Goal: Task Accomplishment & Management: Complete application form

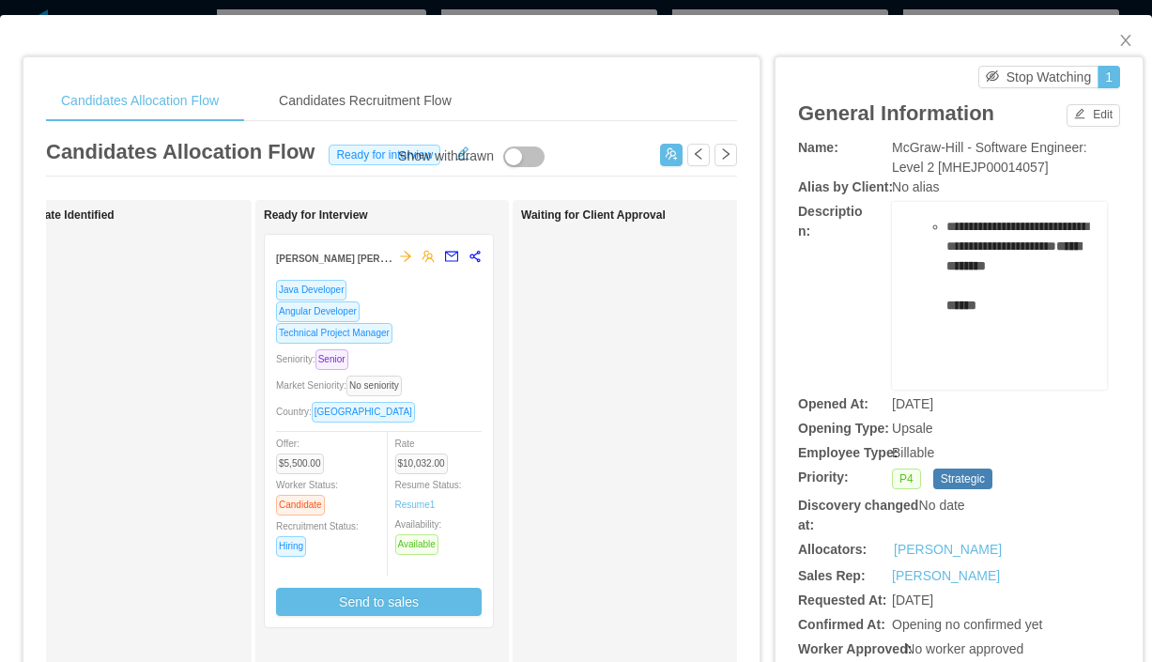
scroll to position [5, 0]
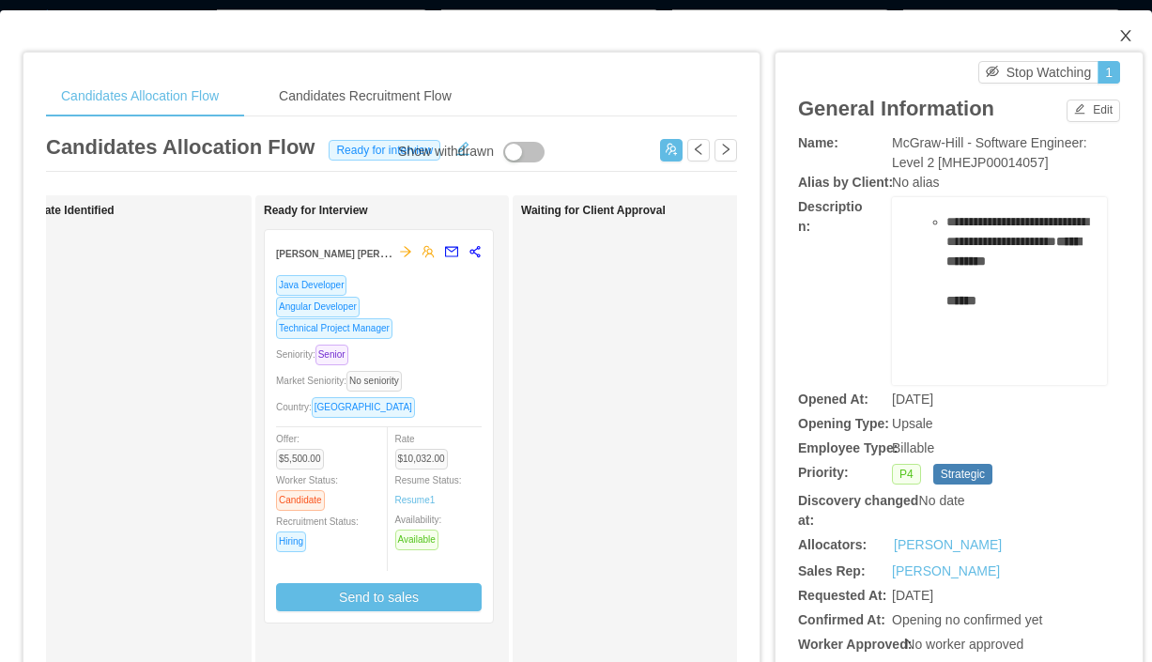
click at [1137, 31] on span "Close" at bounding box center [1126, 36] width 53 height 53
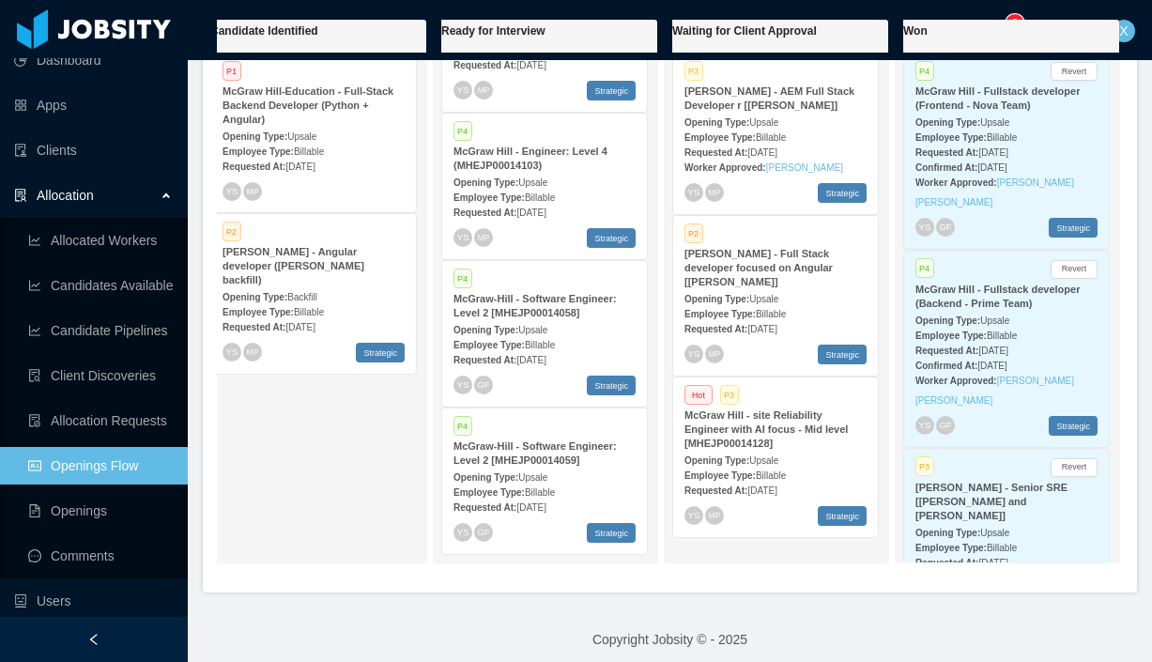
scroll to position [833, 0]
click at [596, 334] on div "Employee Type: Billable" at bounding box center [545, 344] width 182 height 20
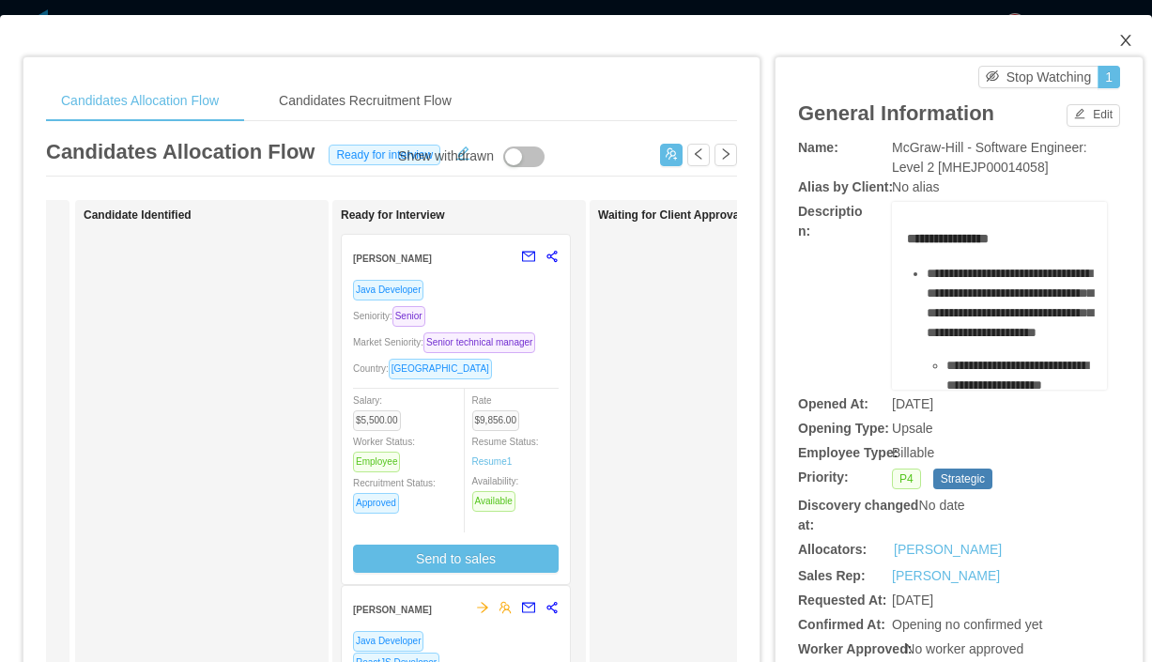
click at [1133, 43] on icon "icon: close" at bounding box center [1126, 40] width 15 height 15
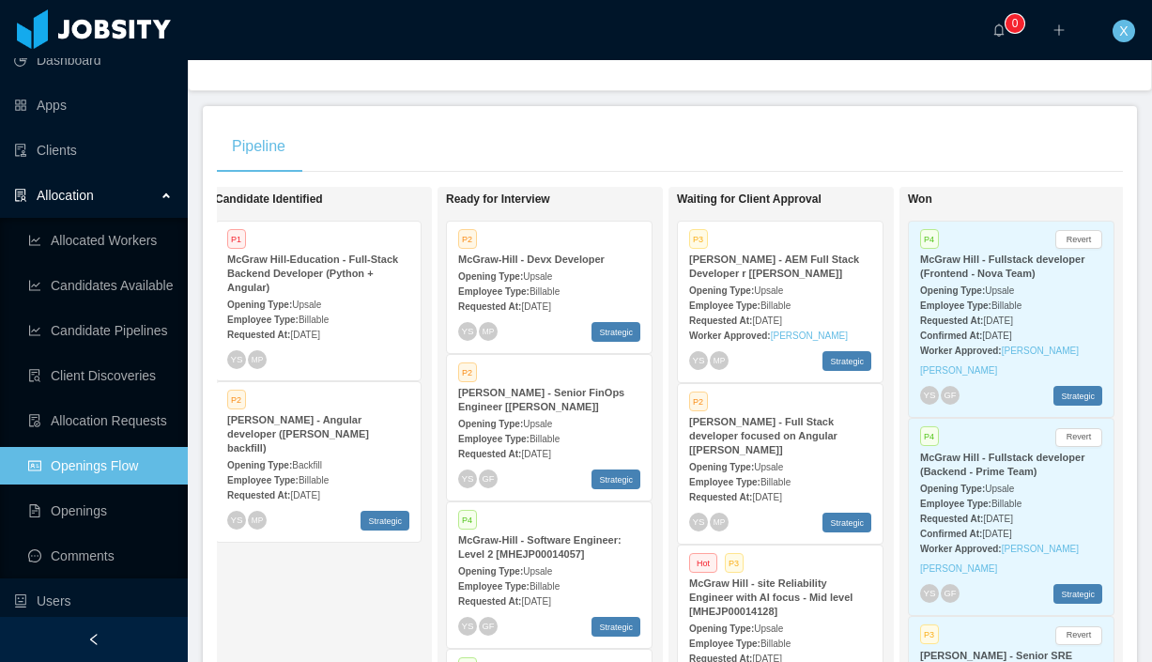
click at [560, 286] on span "Billable" at bounding box center [545, 291] width 30 height 10
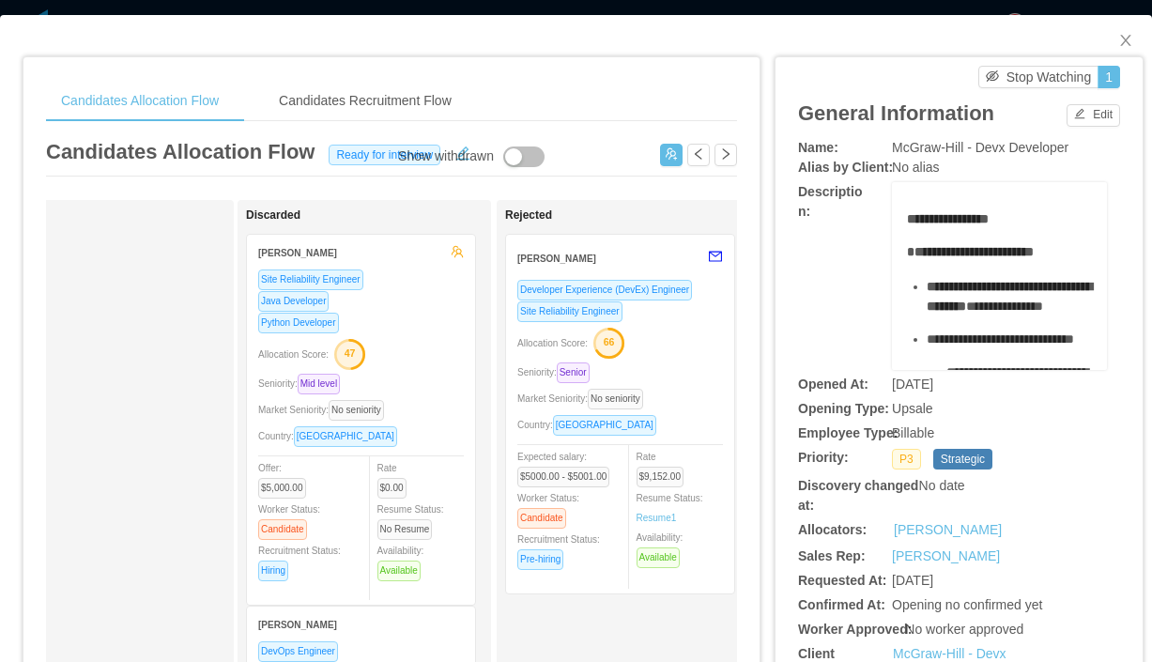
scroll to position [0, 1155]
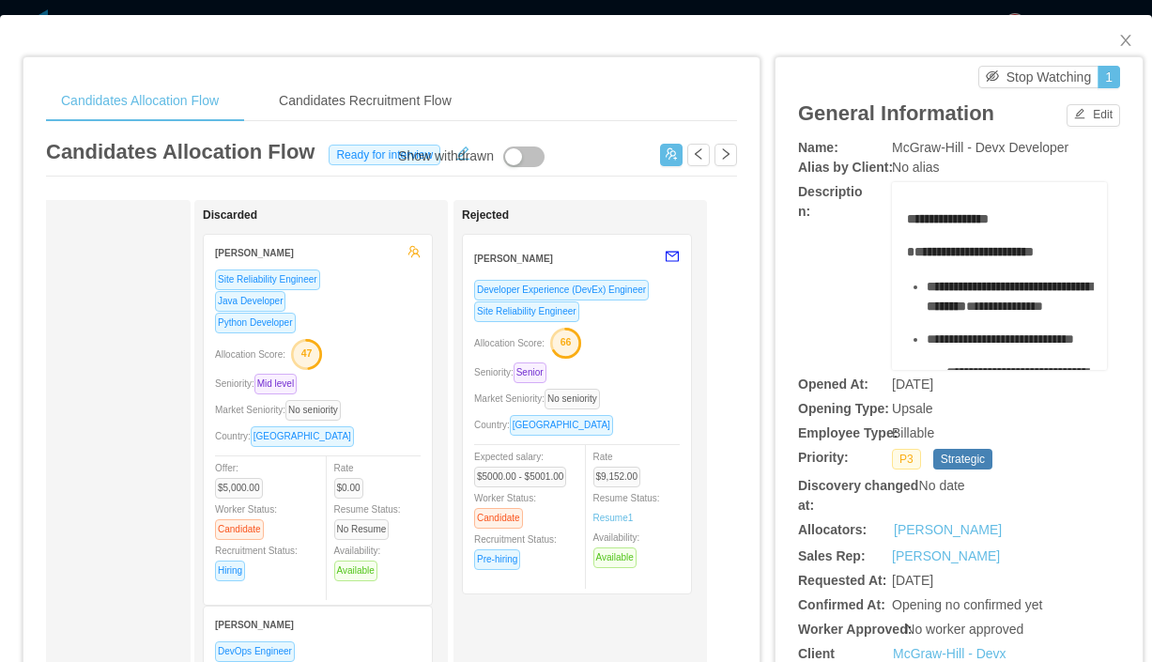
click at [672, 348] on div "Allocation Score: 66" at bounding box center [577, 342] width 206 height 30
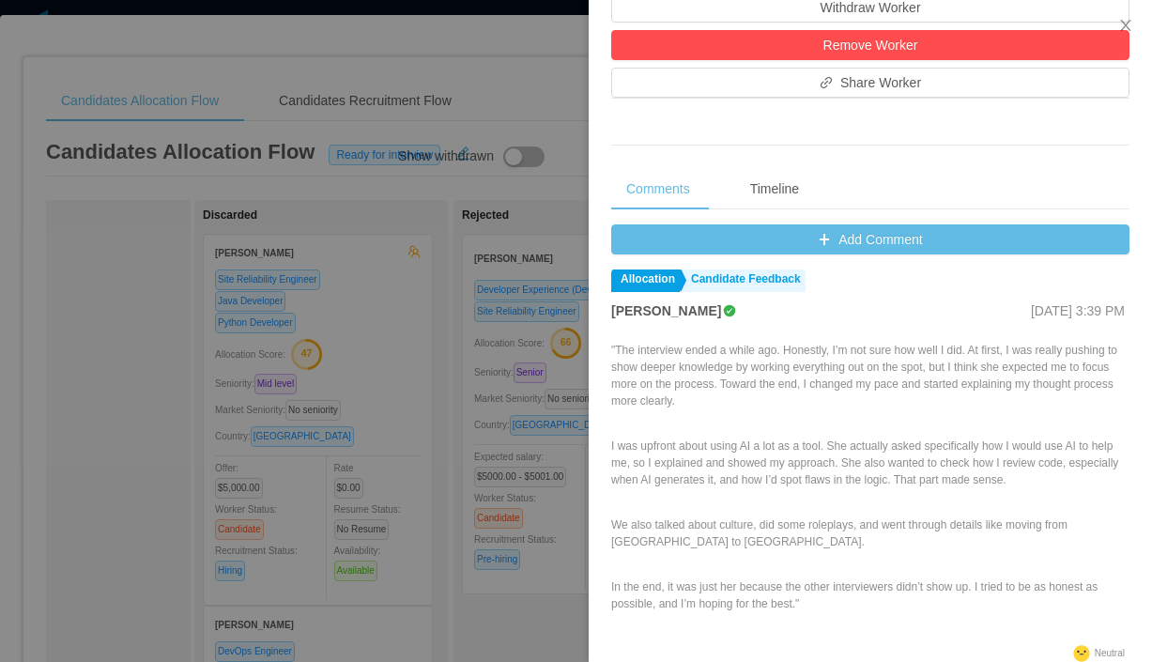
scroll to position [674, 0]
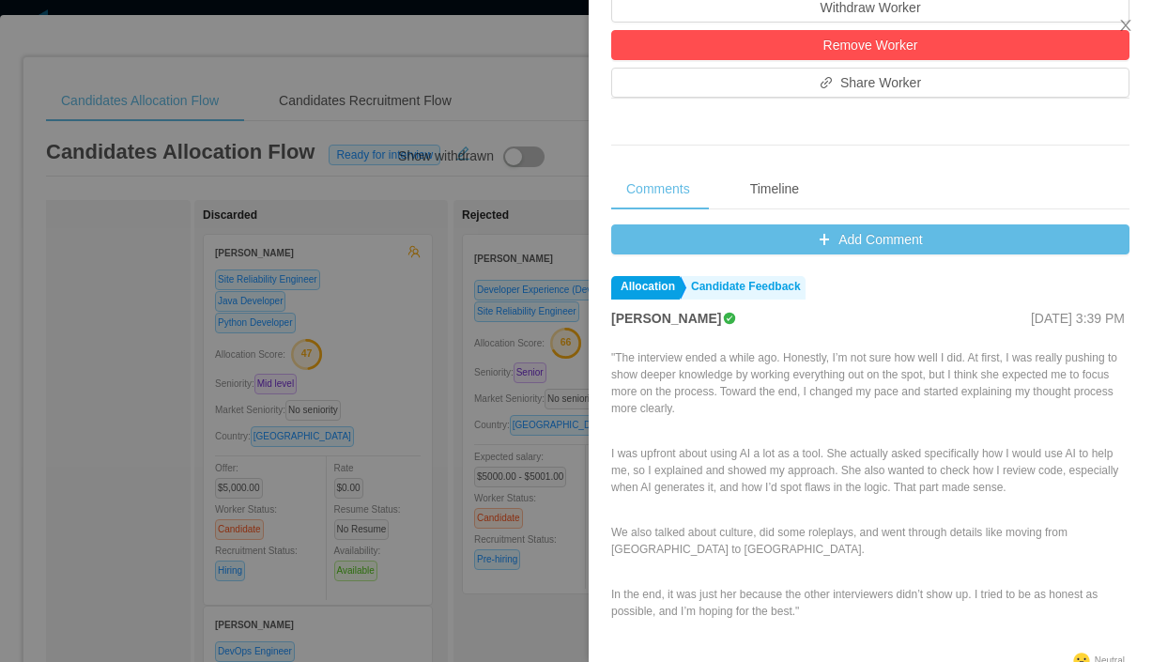
click at [147, 320] on div at bounding box center [576, 331] width 1152 height 662
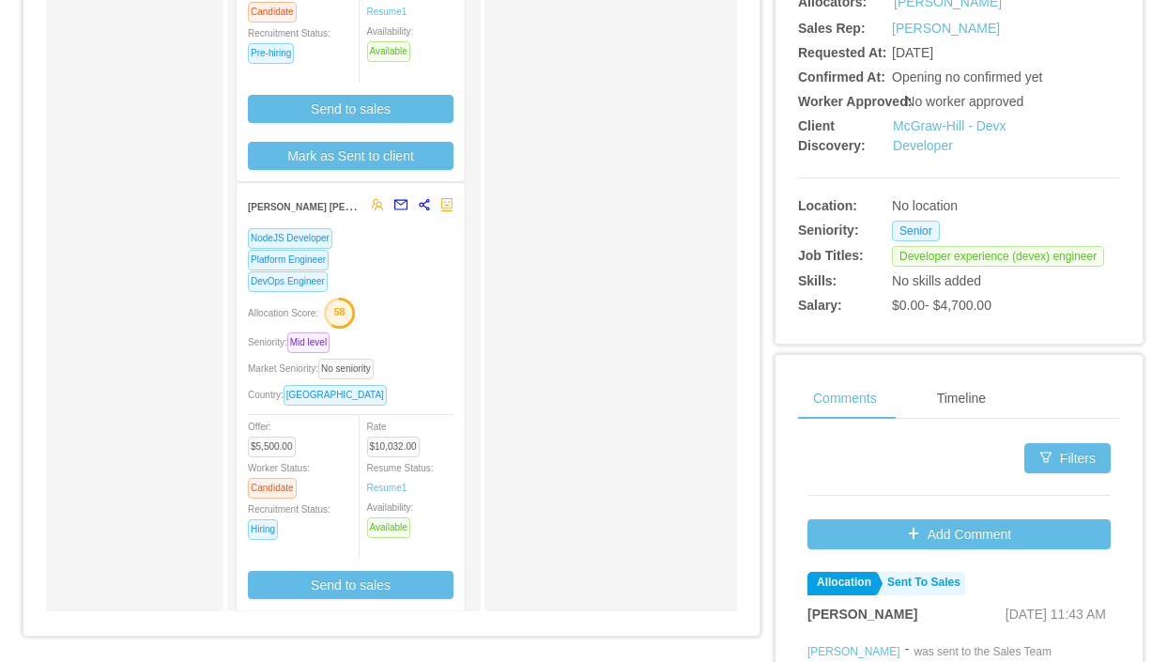
scroll to position [8, 0]
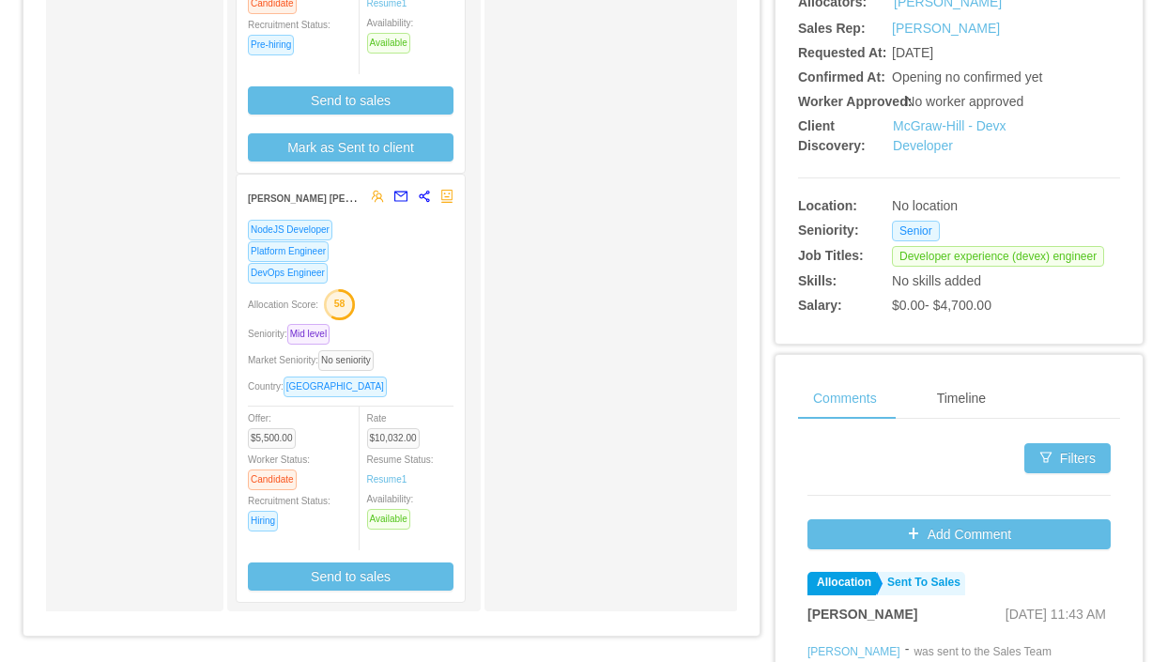
click at [420, 269] on div "DevOps Engineer" at bounding box center [351, 273] width 206 height 22
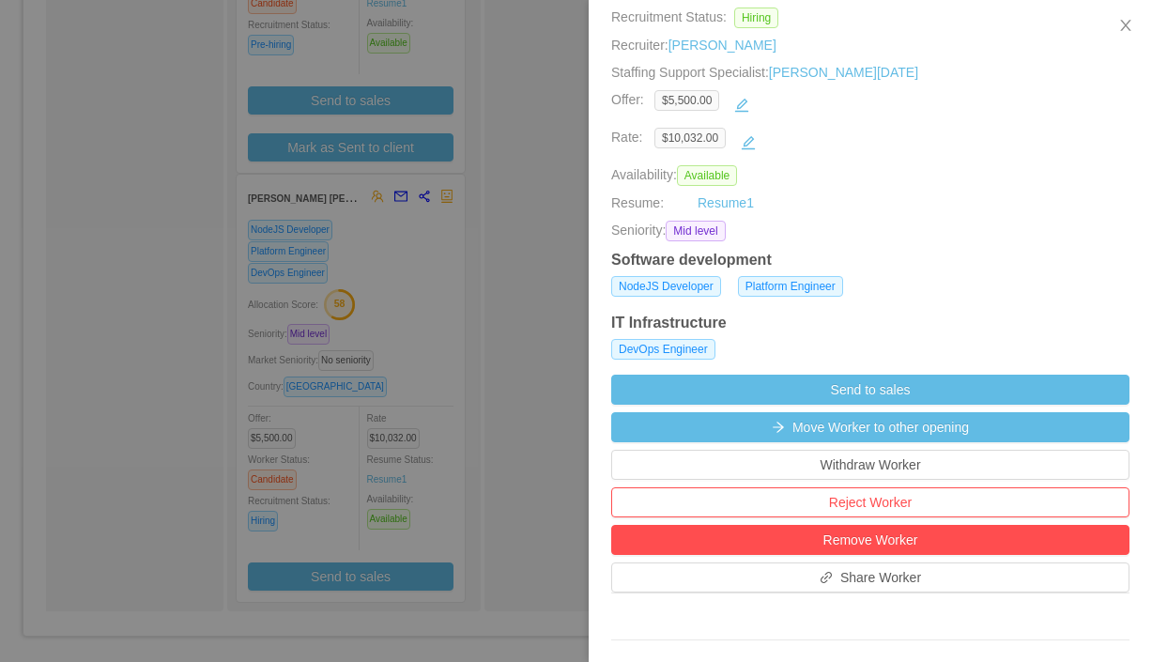
scroll to position [0, 0]
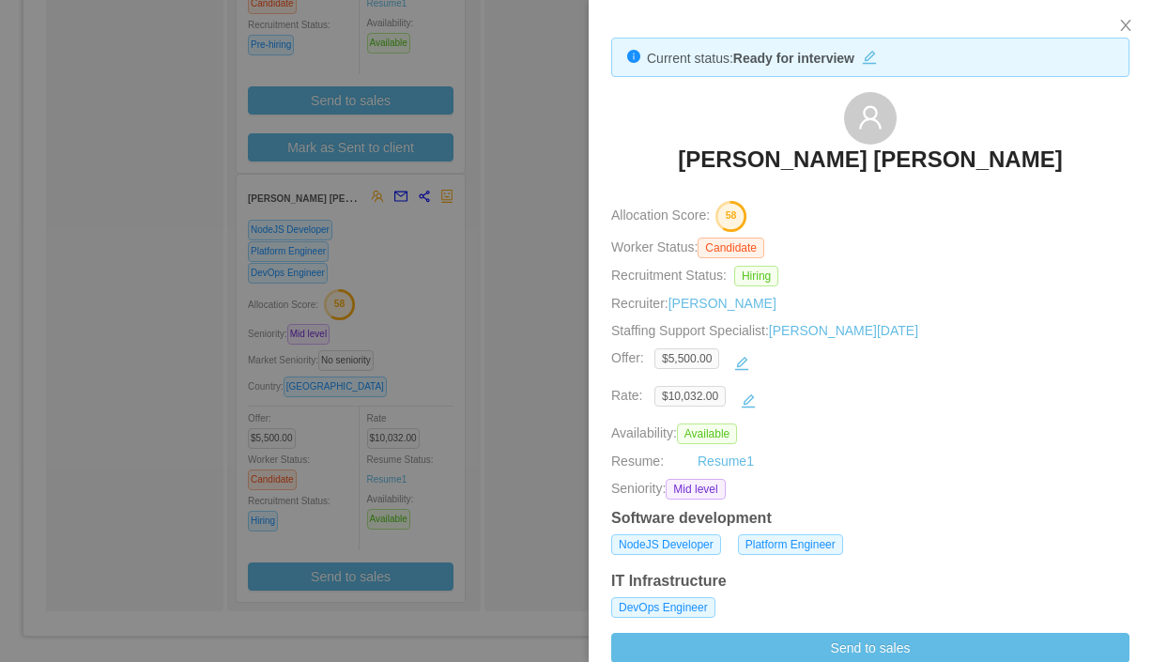
click at [147, 260] on div at bounding box center [576, 331] width 1152 height 662
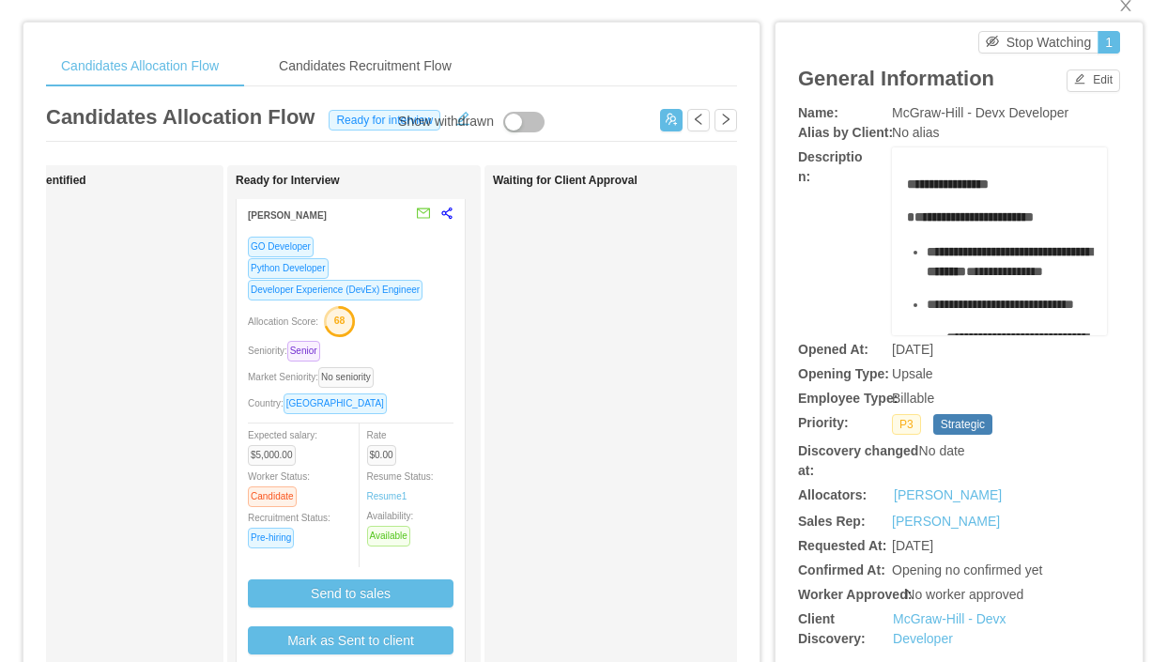
scroll to position [40, 0]
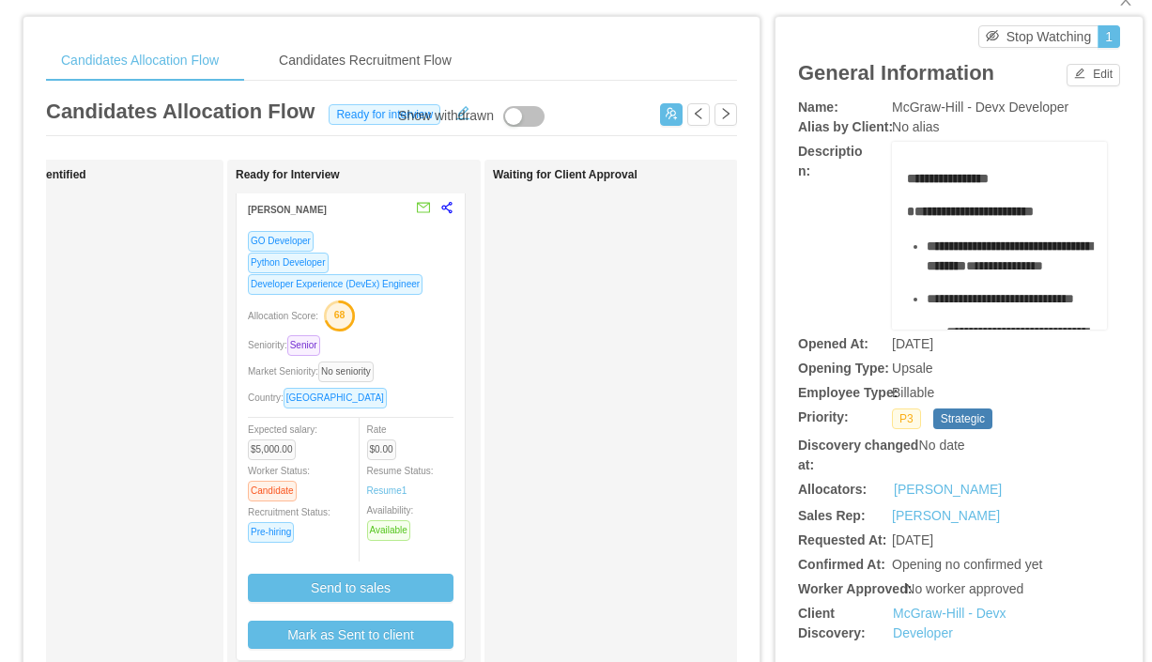
click at [388, 239] on div "GO Developer" at bounding box center [351, 241] width 206 height 22
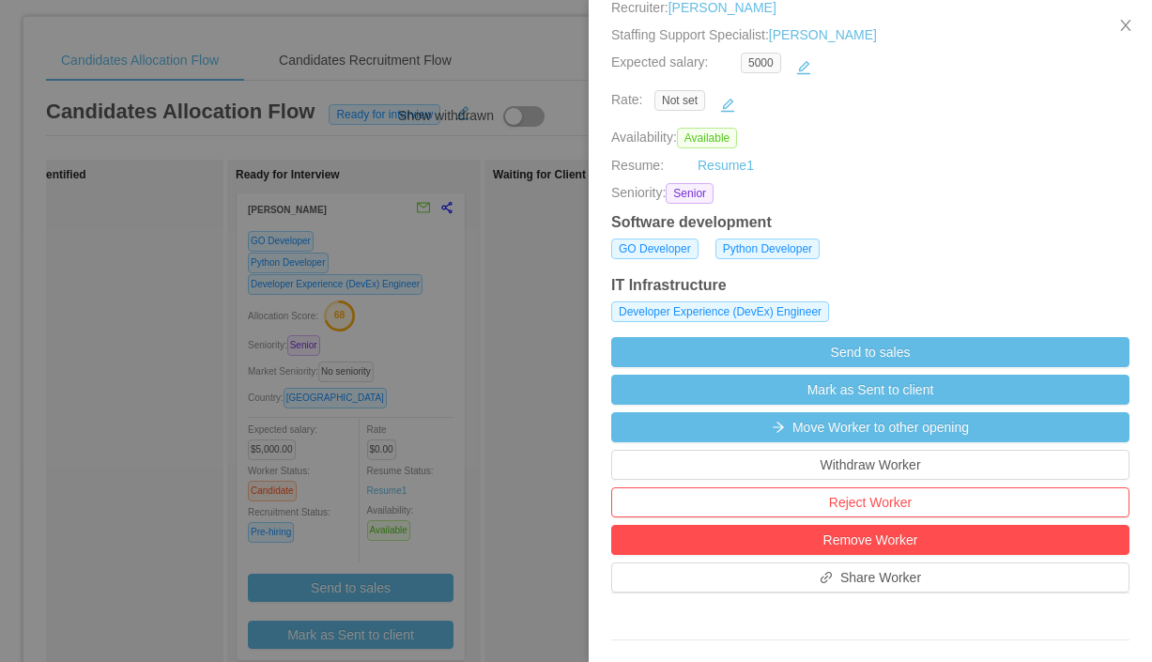
scroll to position [0, 0]
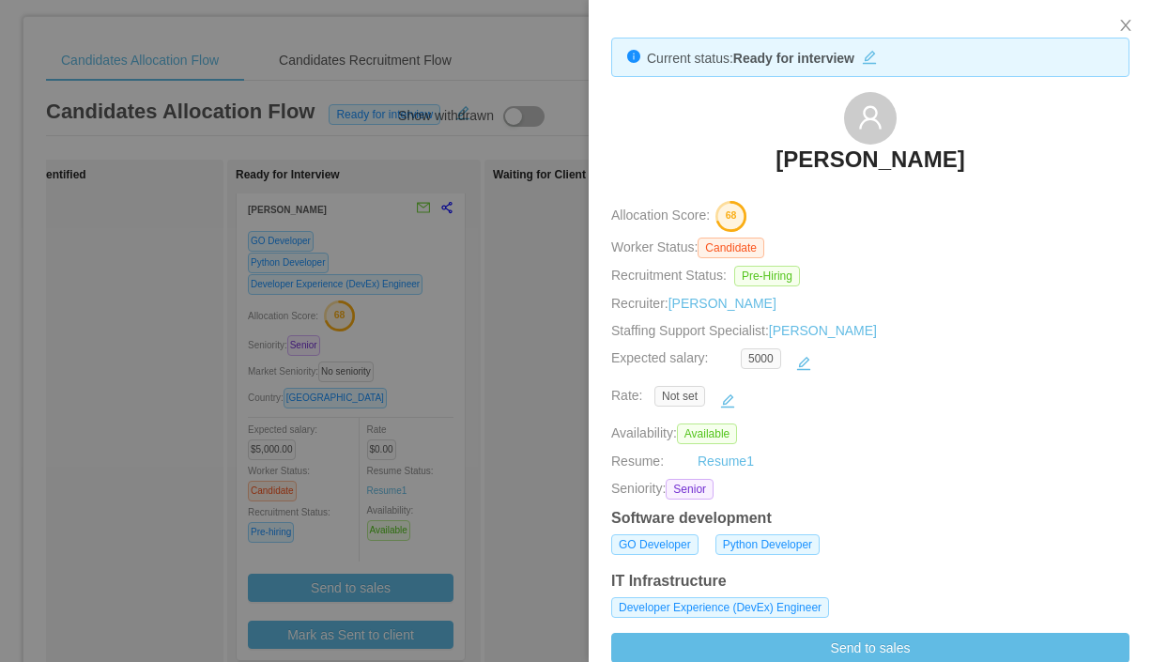
click at [510, 289] on div at bounding box center [576, 331] width 1152 height 662
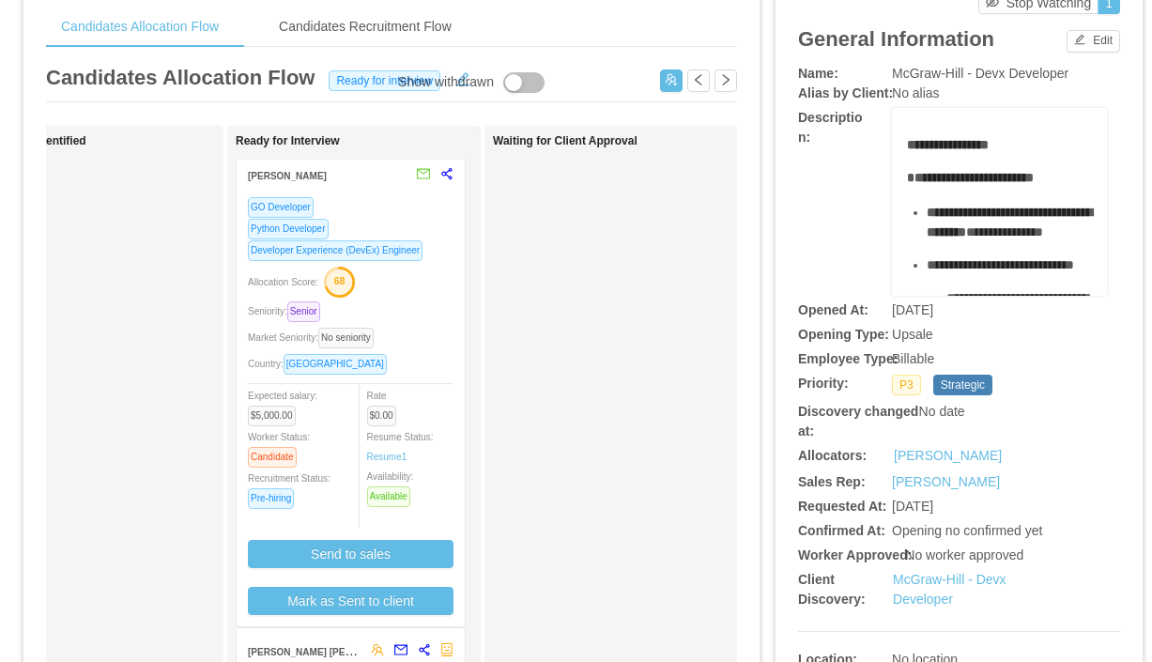
scroll to position [75, 0]
click at [373, 205] on div "GO Developer" at bounding box center [351, 206] width 206 height 22
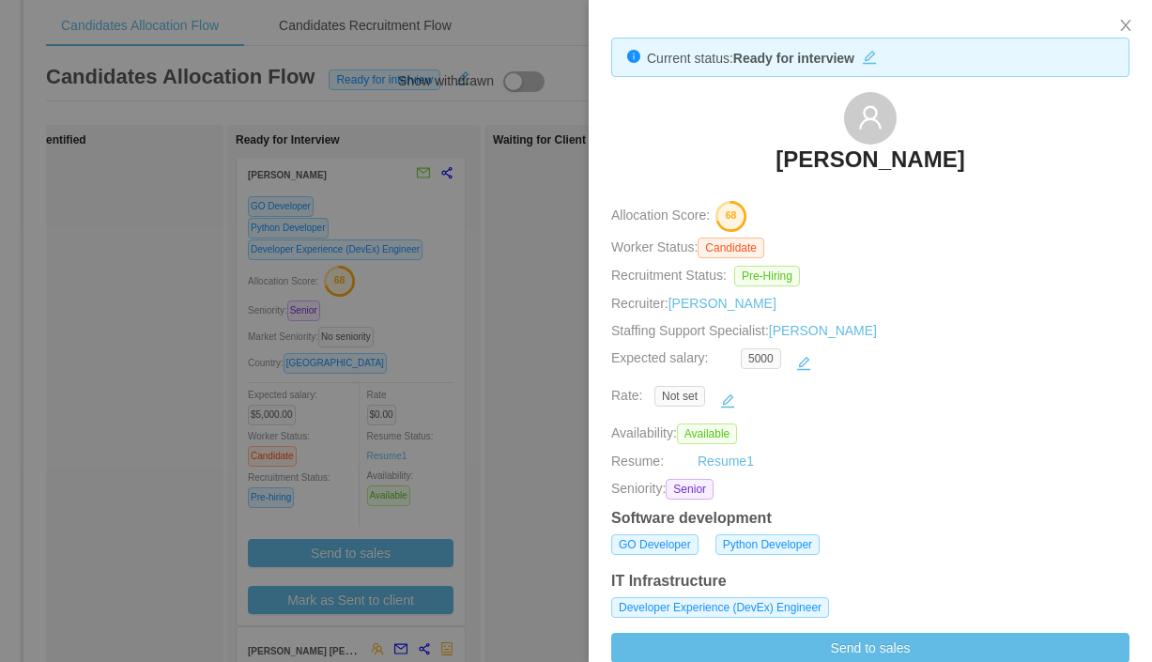
scroll to position [8, 0]
click at [876, 150] on h3 "[PERSON_NAME]" at bounding box center [870, 160] width 189 height 30
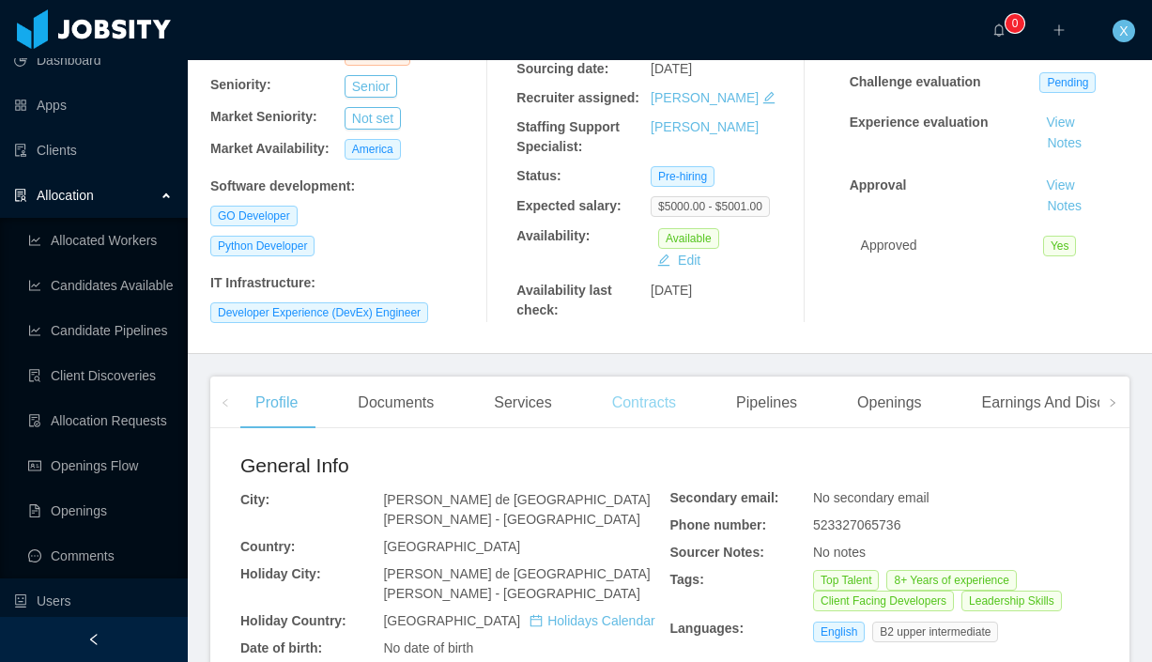
scroll to position [222, 0]
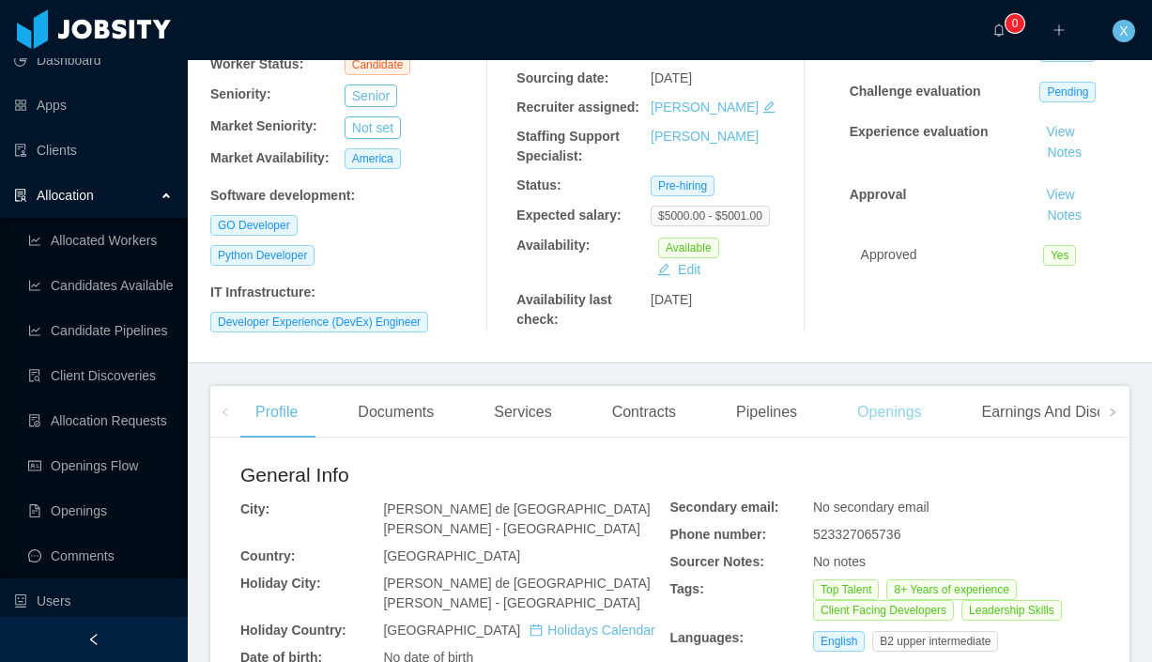
click at [857, 410] on div "Openings" at bounding box center [889, 412] width 95 height 53
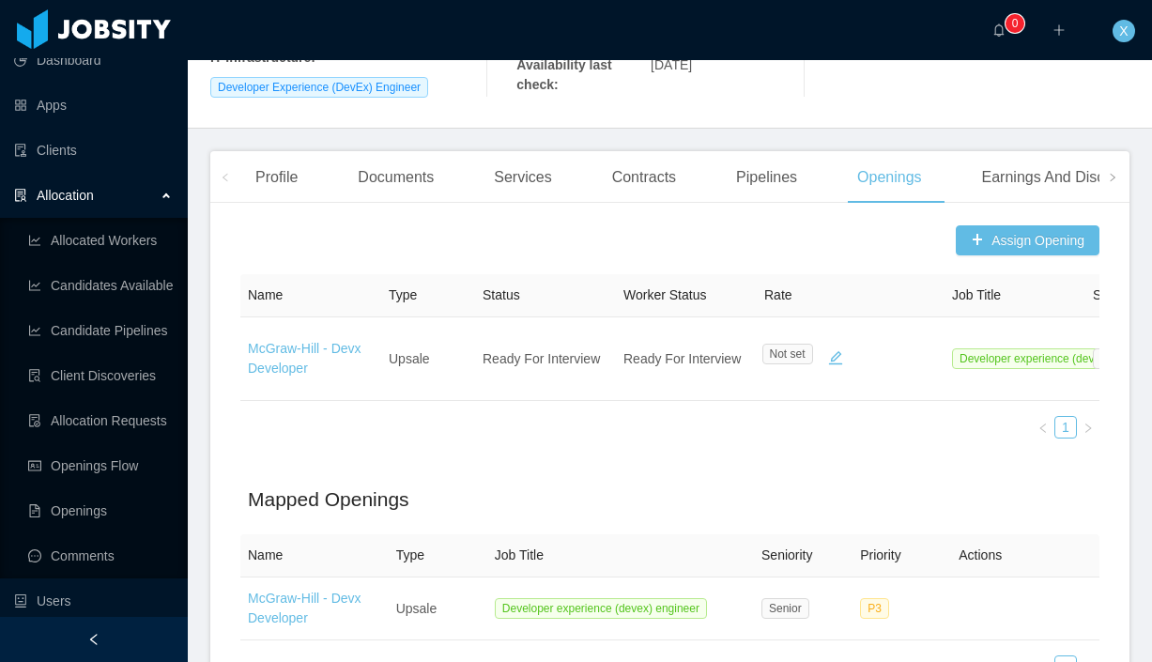
scroll to position [606, 0]
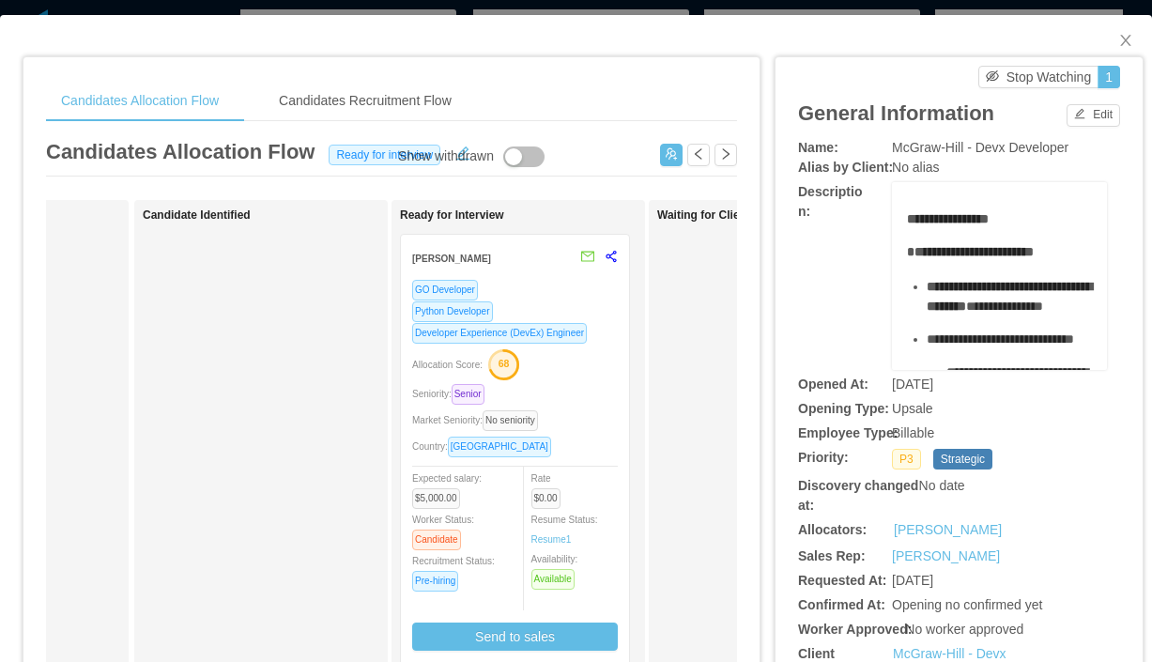
scroll to position [0, 251]
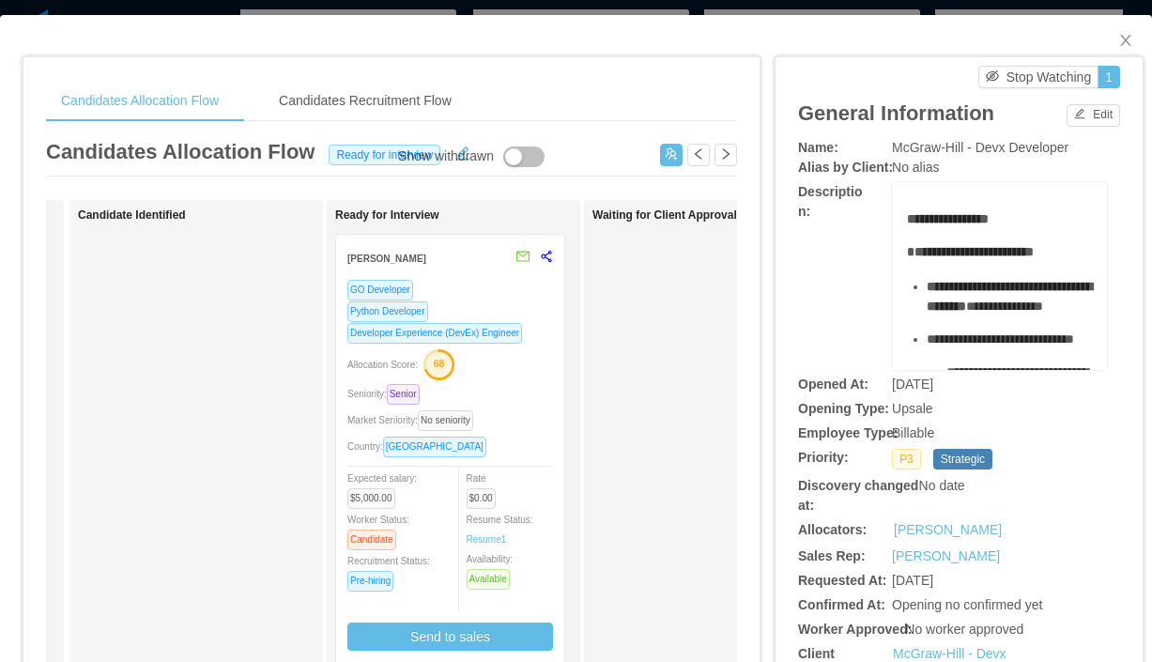
click at [484, 283] on div "GO Developer" at bounding box center [451, 290] width 206 height 22
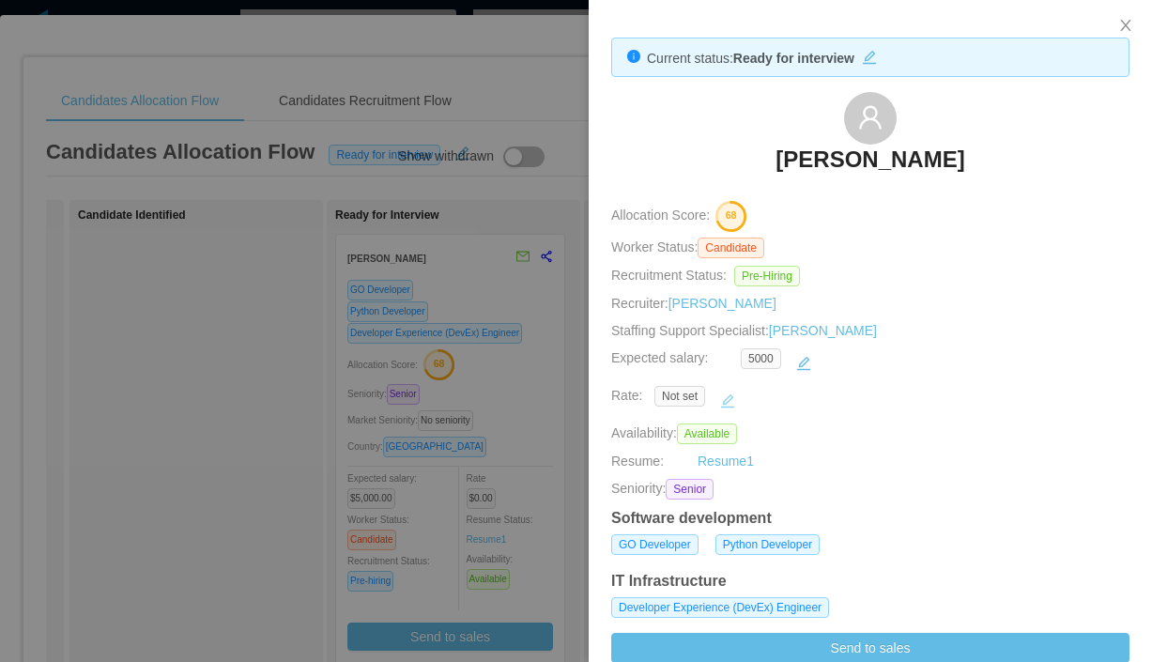
click at [735, 400] on button "button" at bounding box center [728, 401] width 30 height 30
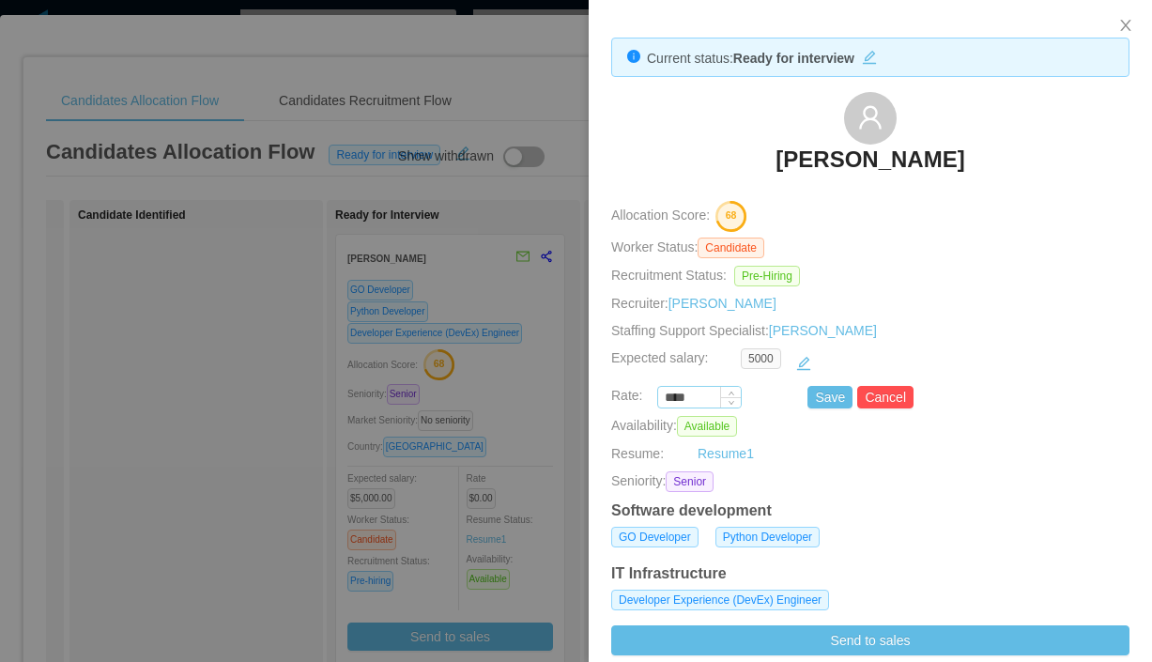
click at [703, 397] on input "****" at bounding box center [699, 398] width 83 height 21
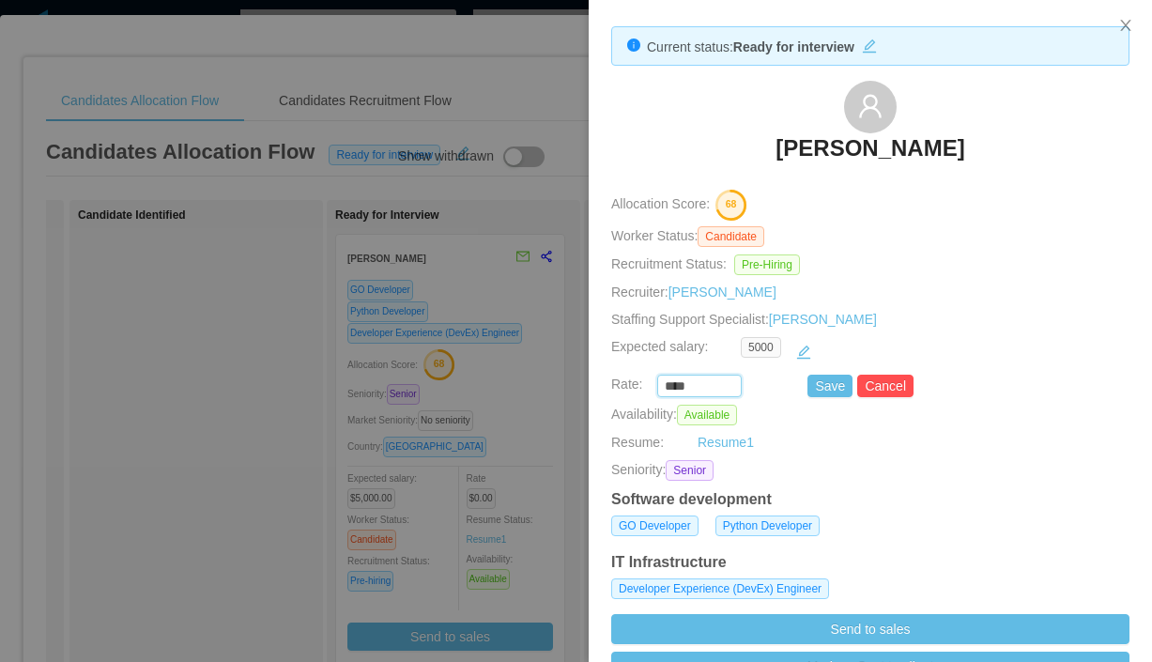
scroll to position [12, 0]
paste input "***"
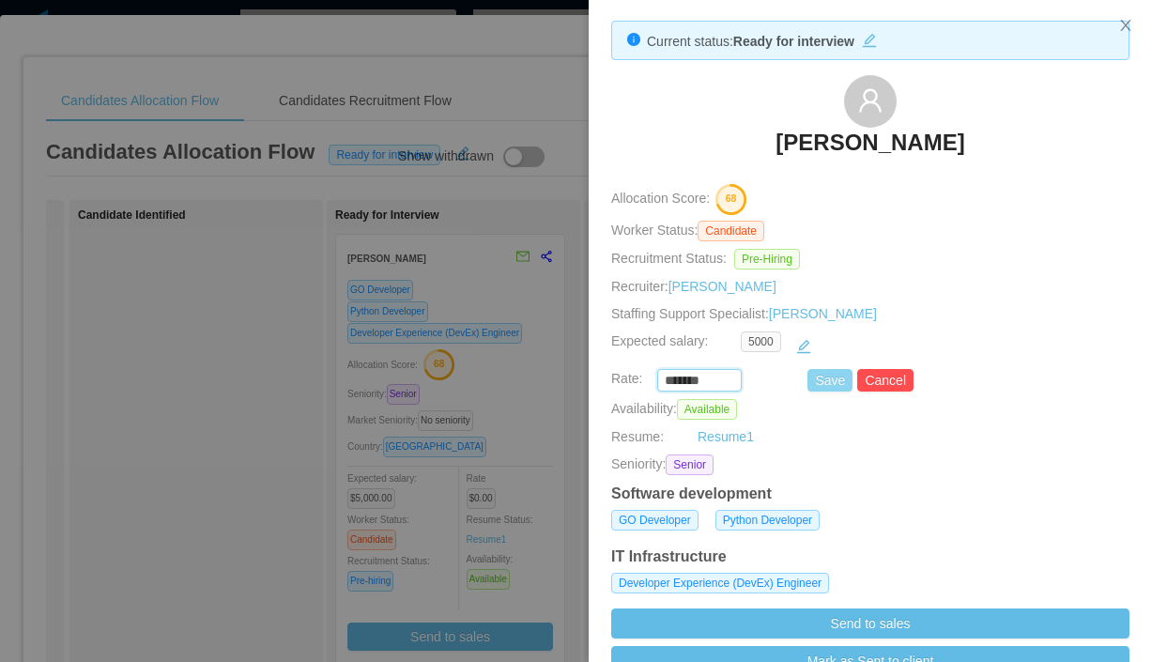
type input "*******"
click at [837, 378] on button "Save" at bounding box center [830, 380] width 45 height 23
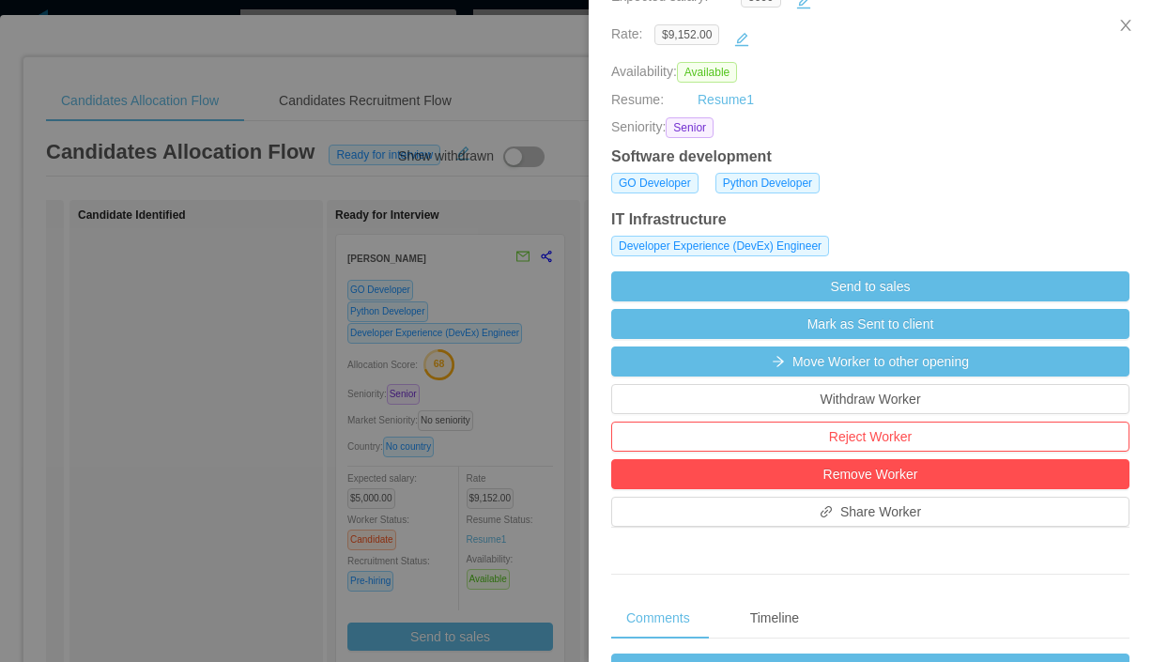
scroll to position [392, 0]
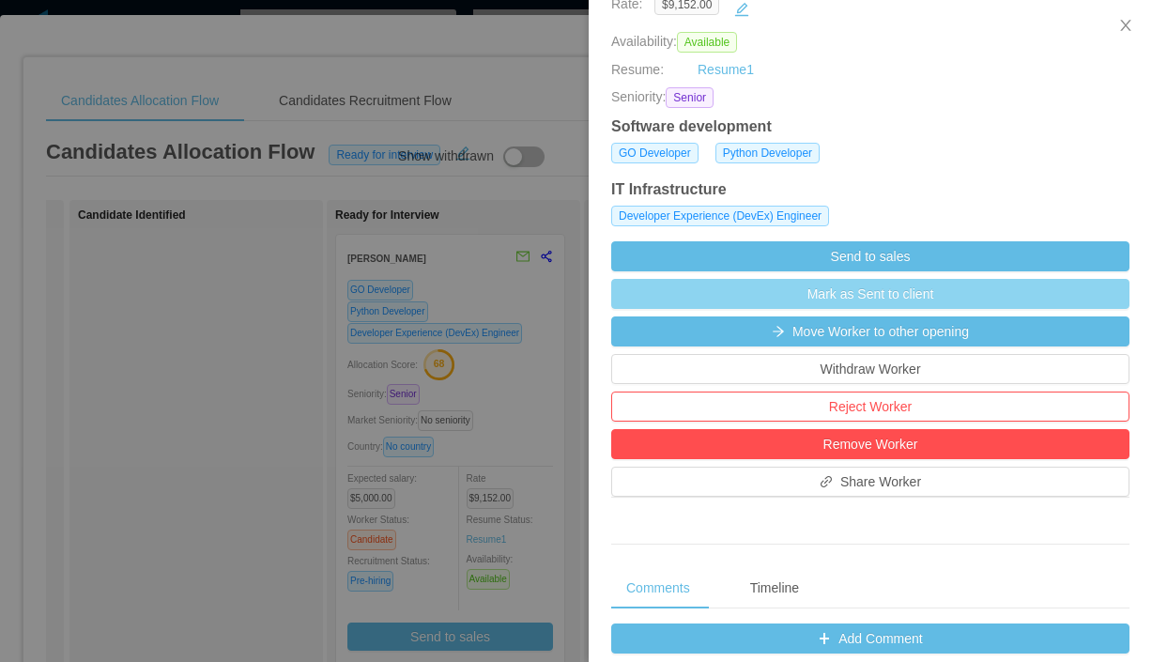
click at [858, 298] on button "Mark as Sent to client" at bounding box center [870, 294] width 518 height 30
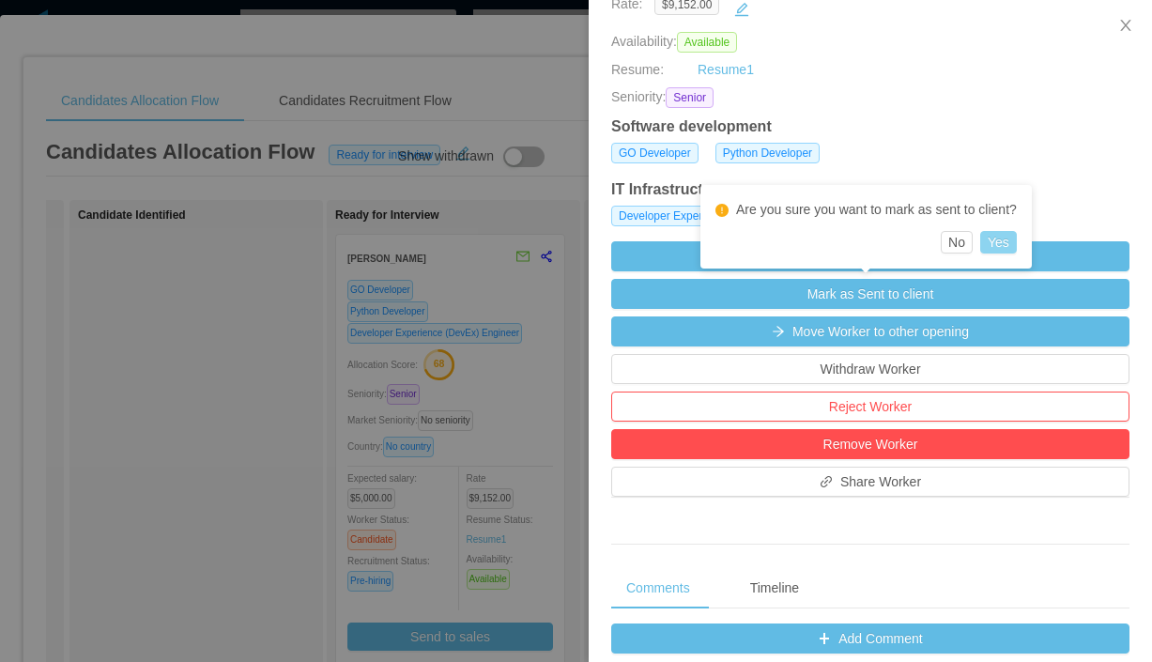
click at [996, 246] on button "Yes" at bounding box center [999, 242] width 37 height 23
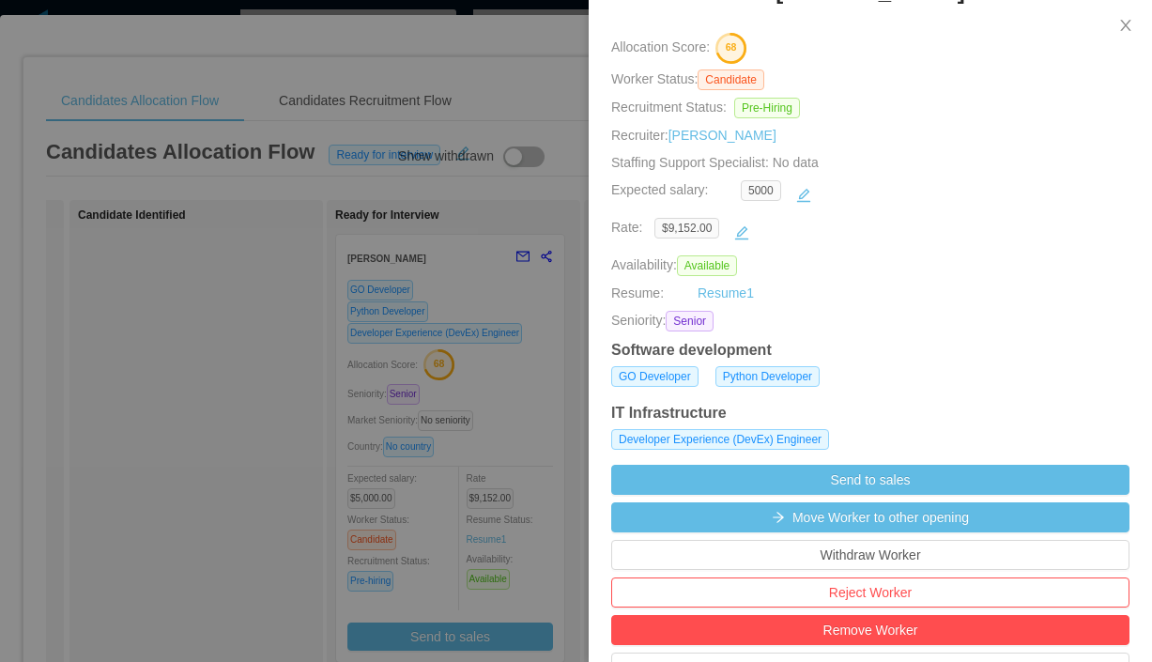
scroll to position [170, 0]
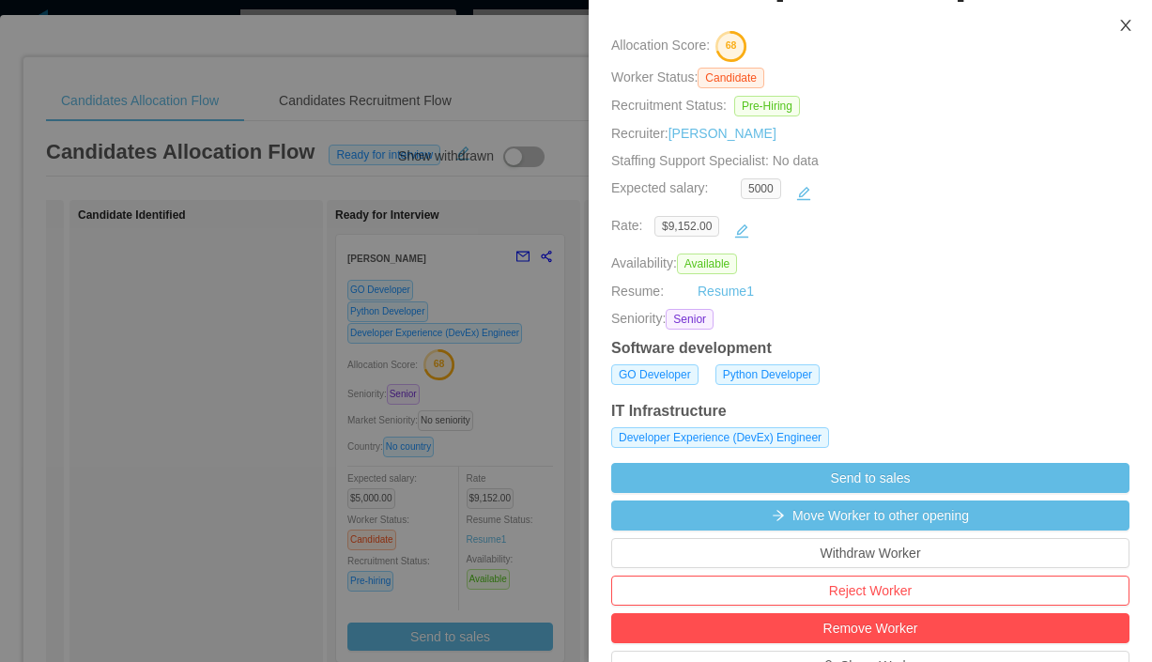
click at [1120, 26] on icon "icon: close" at bounding box center [1126, 25] width 15 height 15
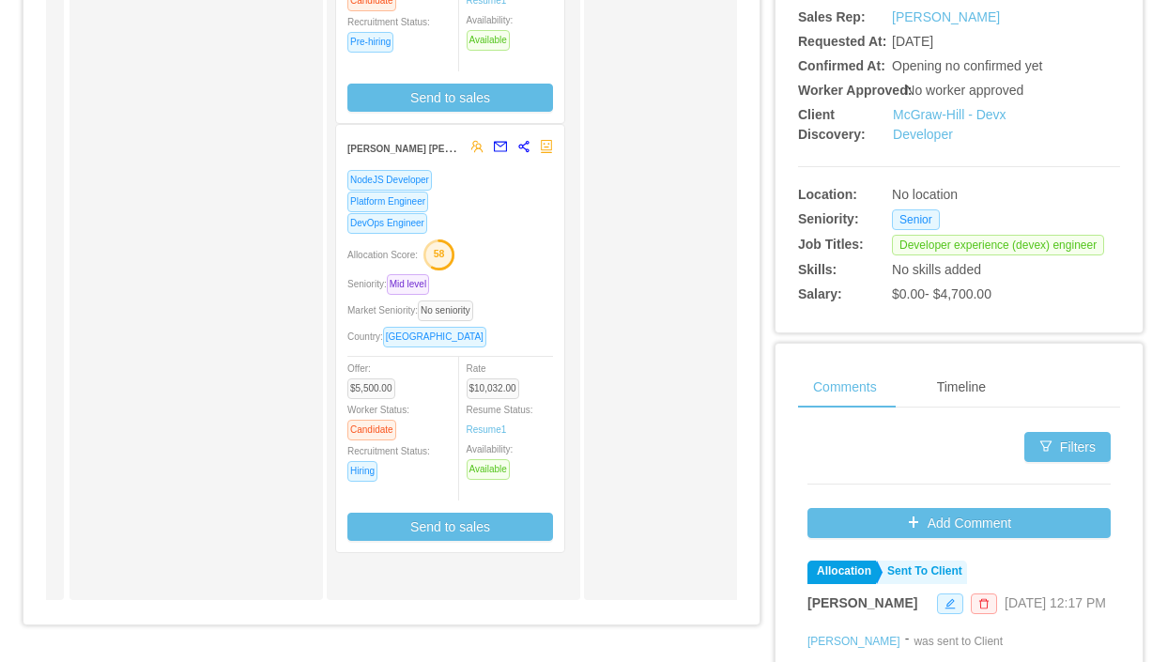
scroll to position [536, 0]
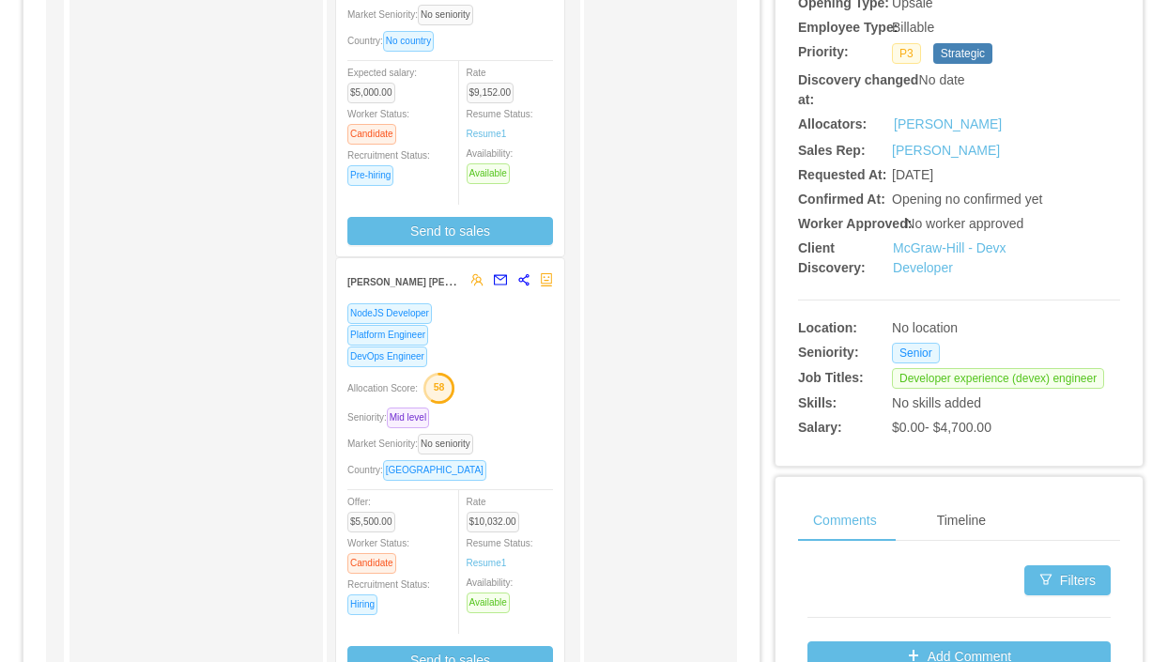
click at [529, 352] on div "DevOps Engineer" at bounding box center [451, 357] width 206 height 22
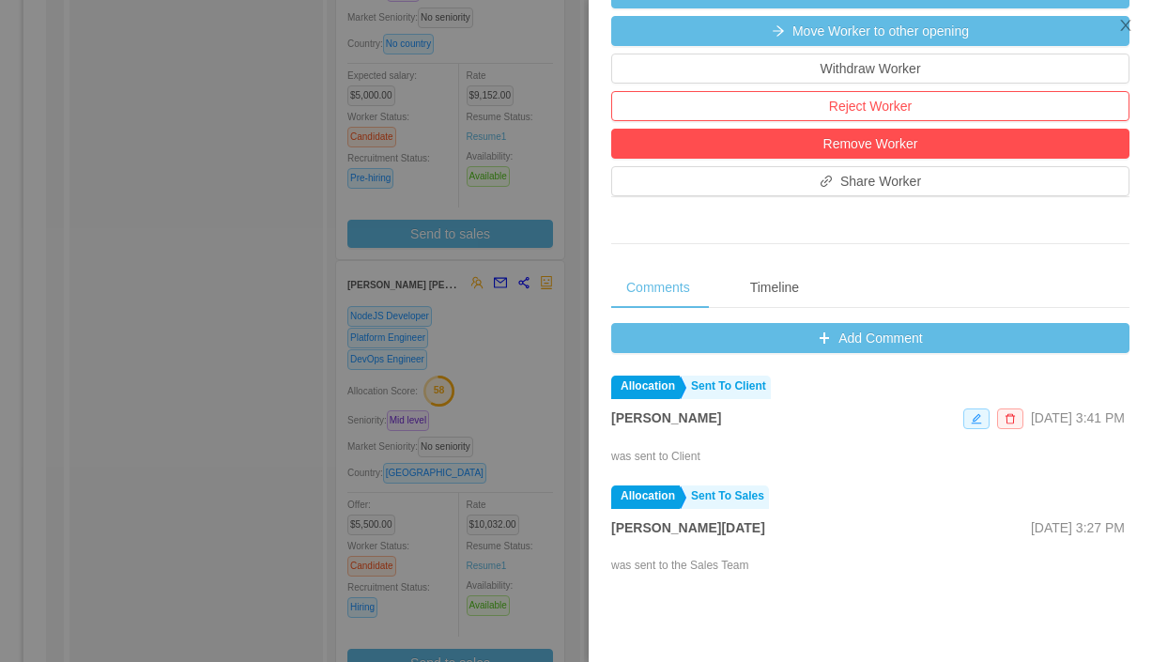
scroll to position [661, 0]
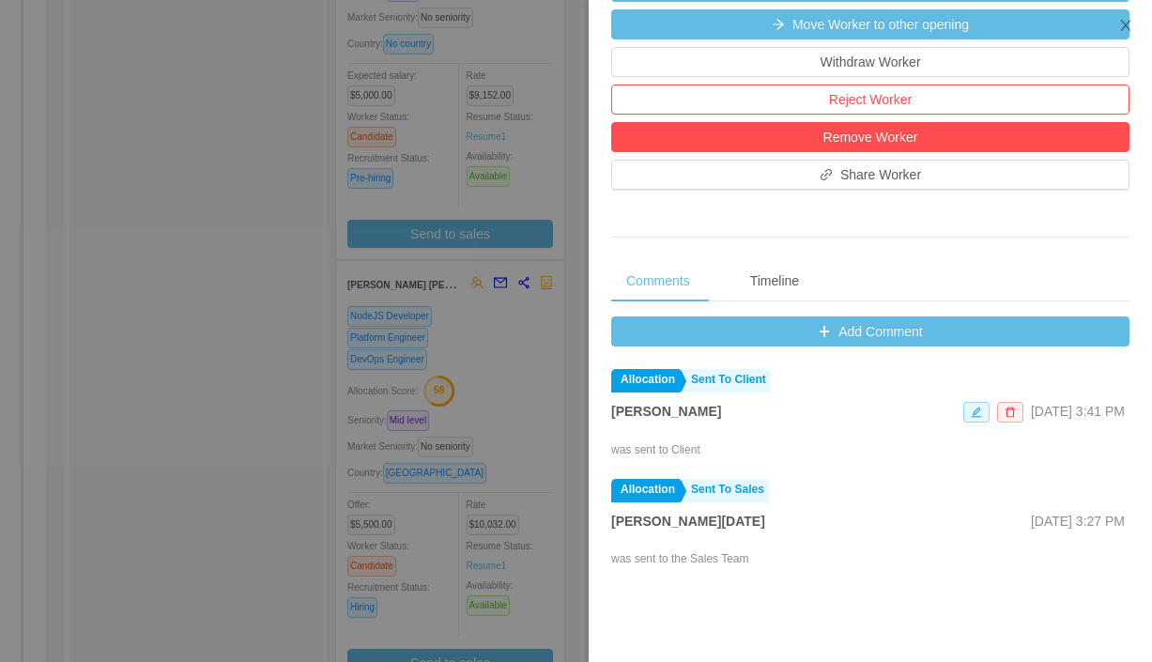
click at [522, 333] on div at bounding box center [576, 331] width 1152 height 662
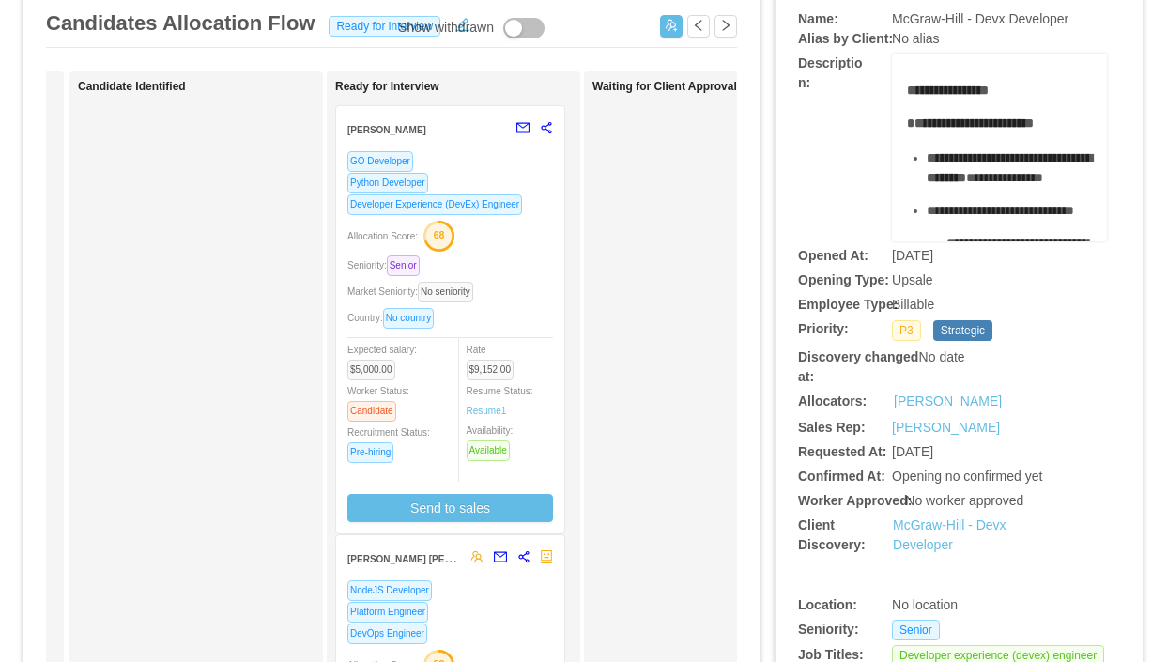
scroll to position [0, 0]
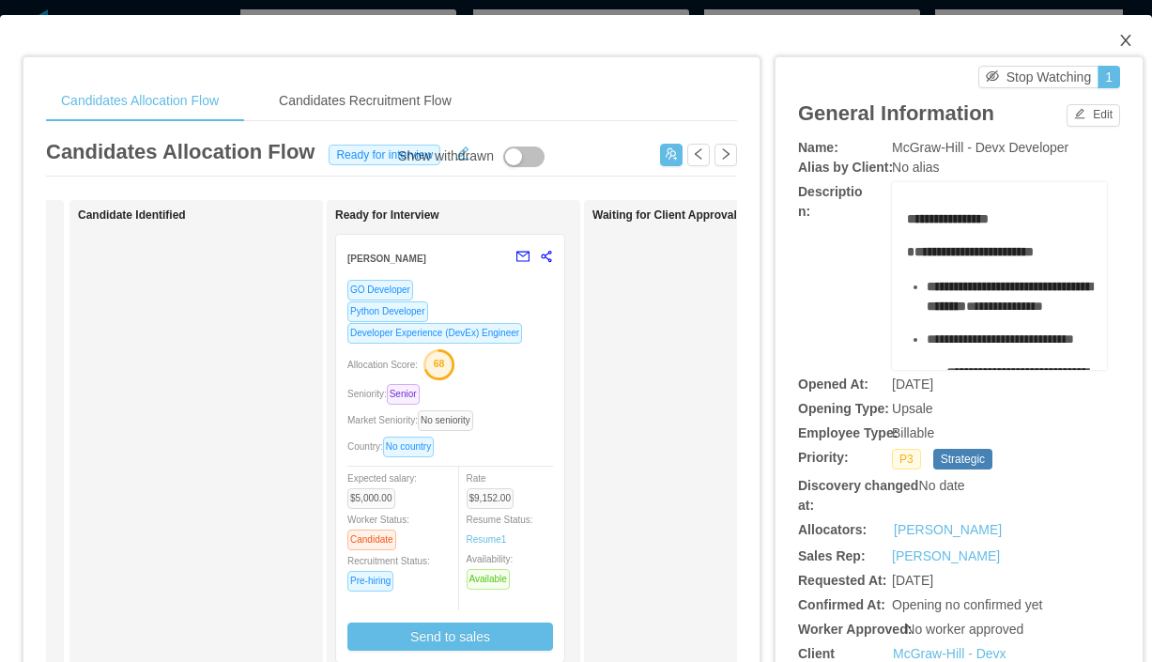
click at [1121, 38] on icon "icon: close" at bounding box center [1126, 40] width 15 height 15
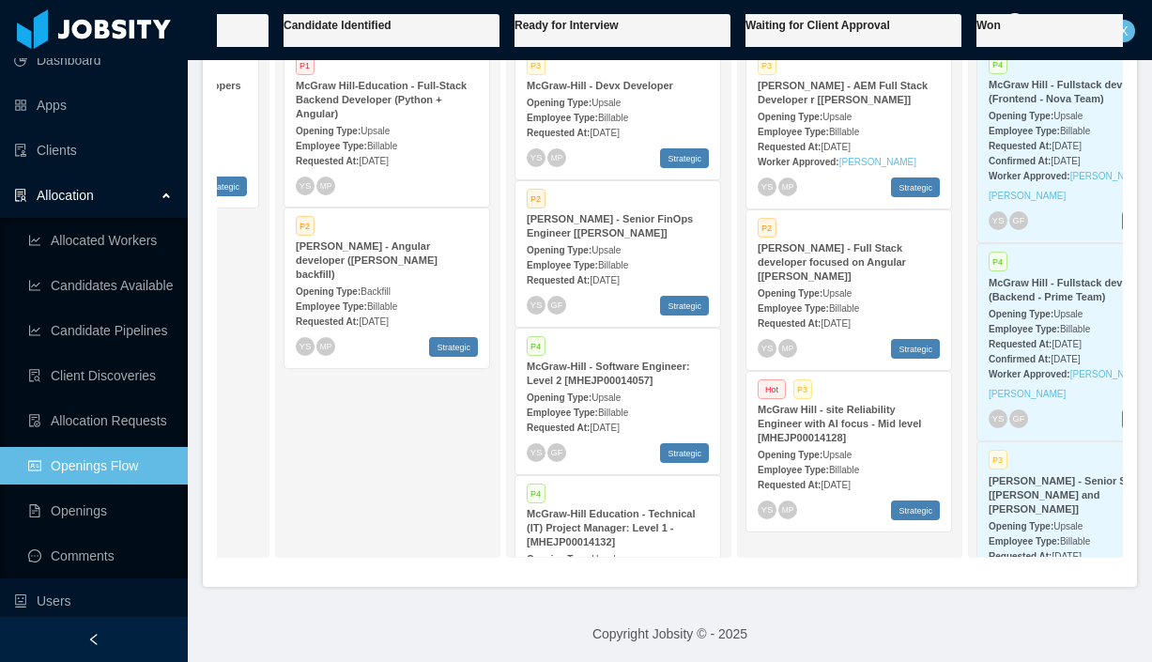
scroll to position [0, 422]
click at [856, 419] on strong "McGraw Hill - site Reliability Engineer with AI focus - Mid level [MHEJP0001412…" at bounding box center [838, 423] width 163 height 39
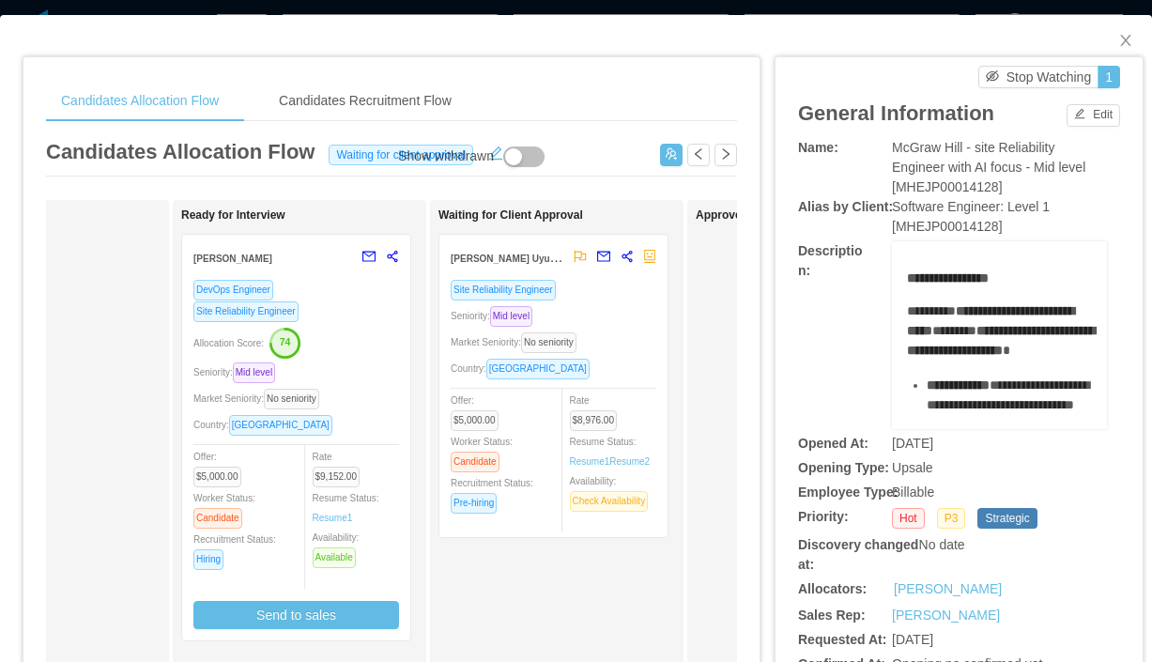
scroll to position [0, 443]
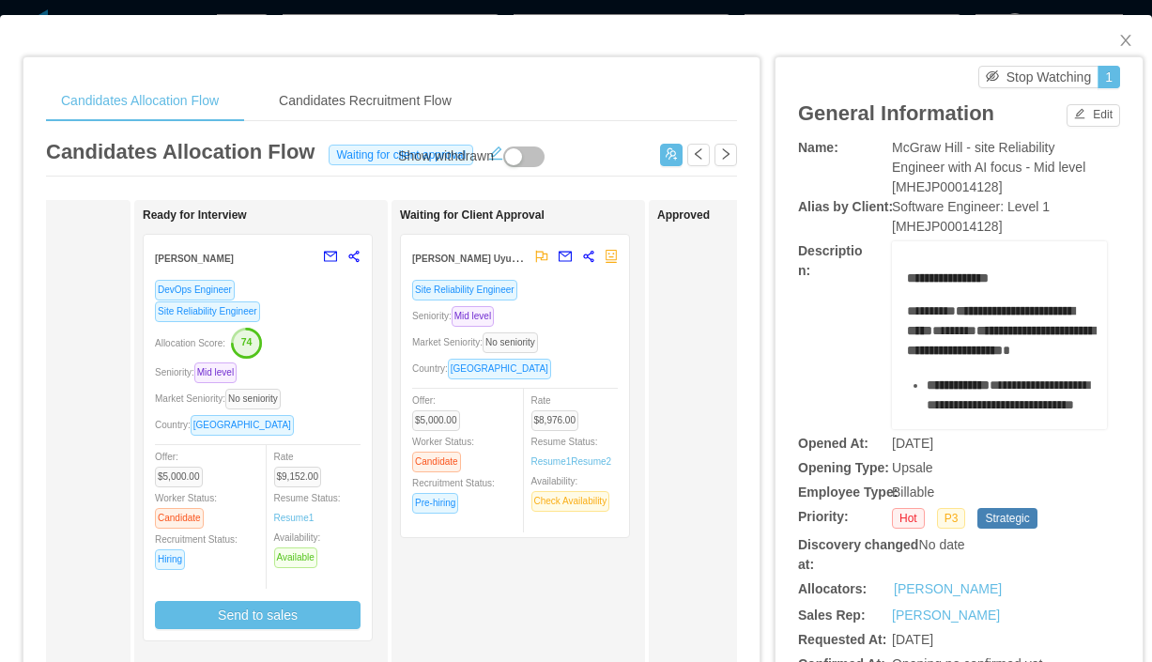
click at [575, 302] on div "Site Reliability Engineer Seniority: Mid level Market Seniority: No seniority C…" at bounding box center [515, 402] width 206 height 247
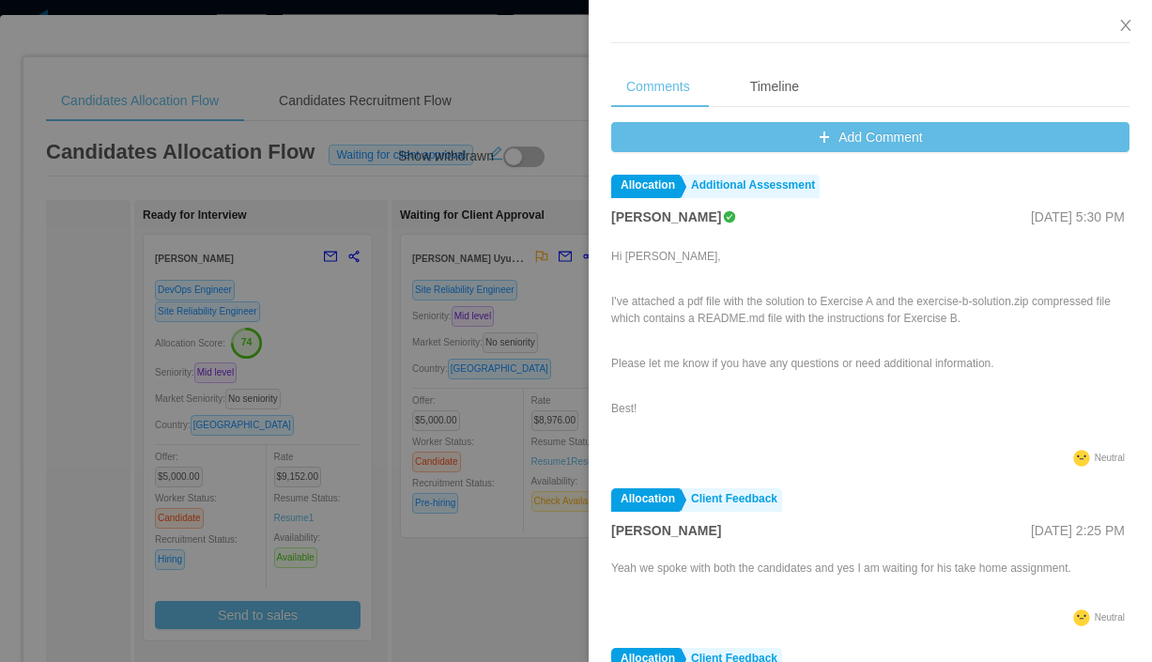
scroll to position [781, 0]
click at [1130, 21] on icon "icon: close" at bounding box center [1125, 25] width 10 height 11
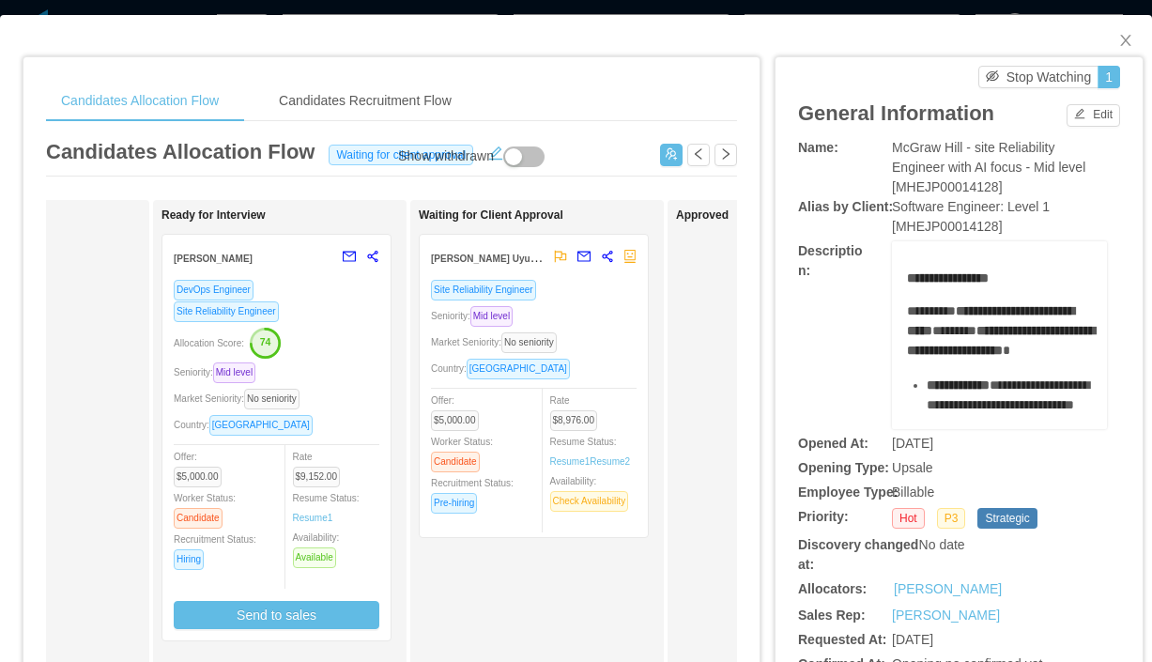
scroll to position [0, 379]
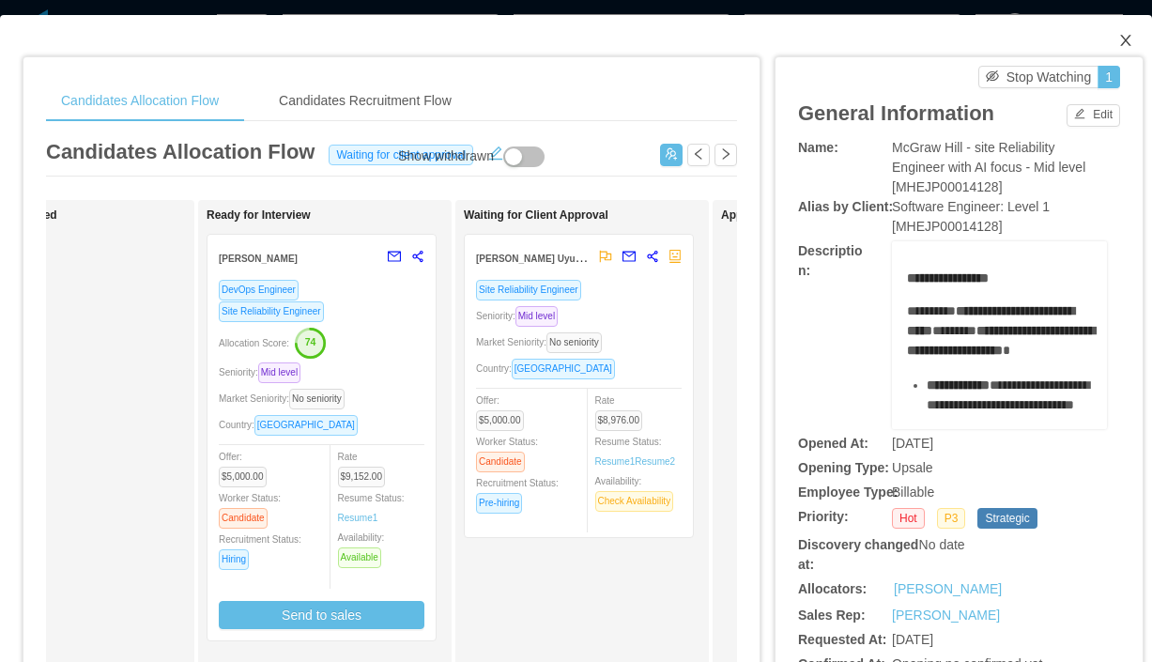
click at [1126, 47] on icon "icon: close" at bounding box center [1126, 40] width 15 height 15
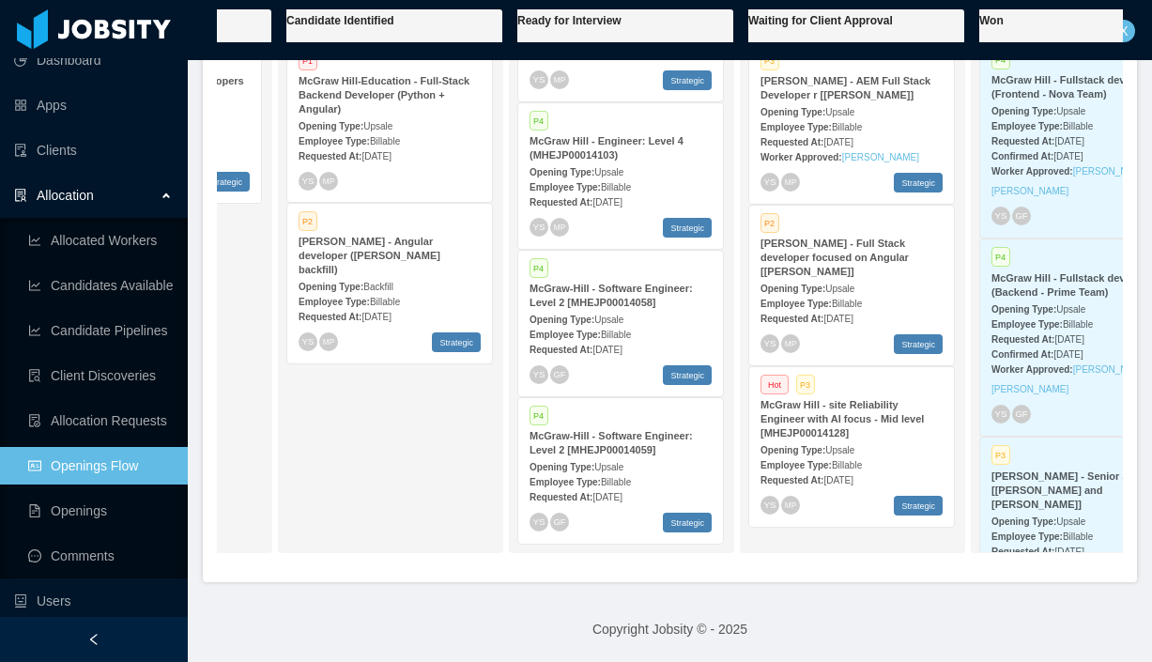
scroll to position [833, 0]
click at [644, 311] on div "Opening Type: Upsale" at bounding box center [621, 319] width 182 height 20
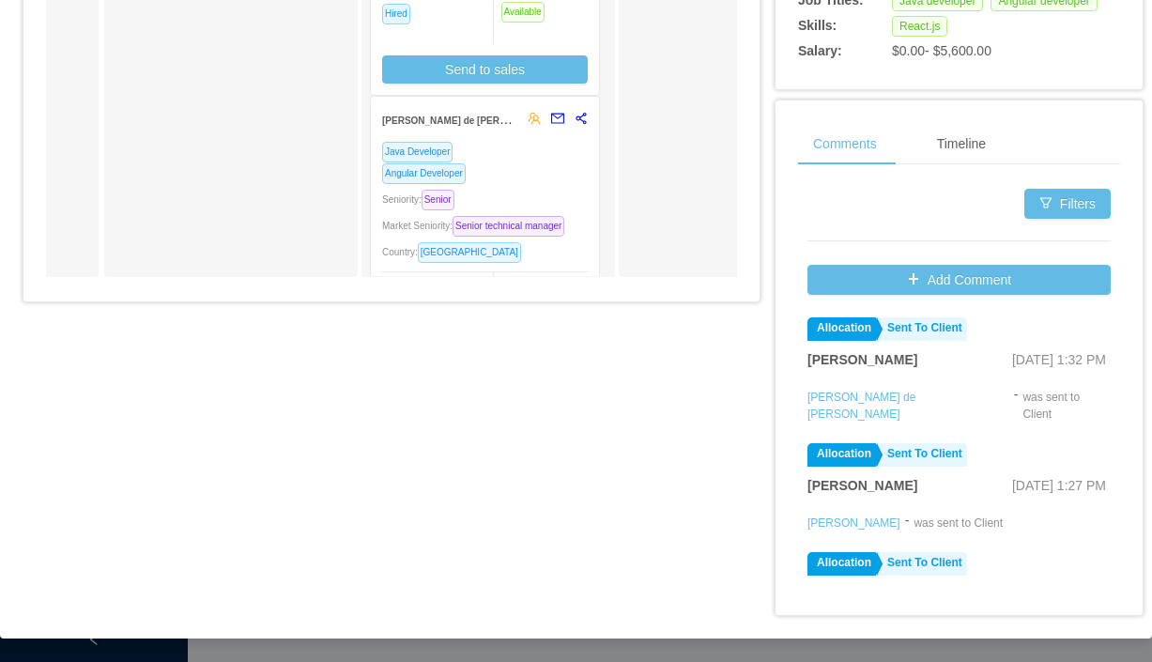
scroll to position [902, 0]
click at [874, 284] on button "Add Comment" at bounding box center [959, 280] width 303 height 30
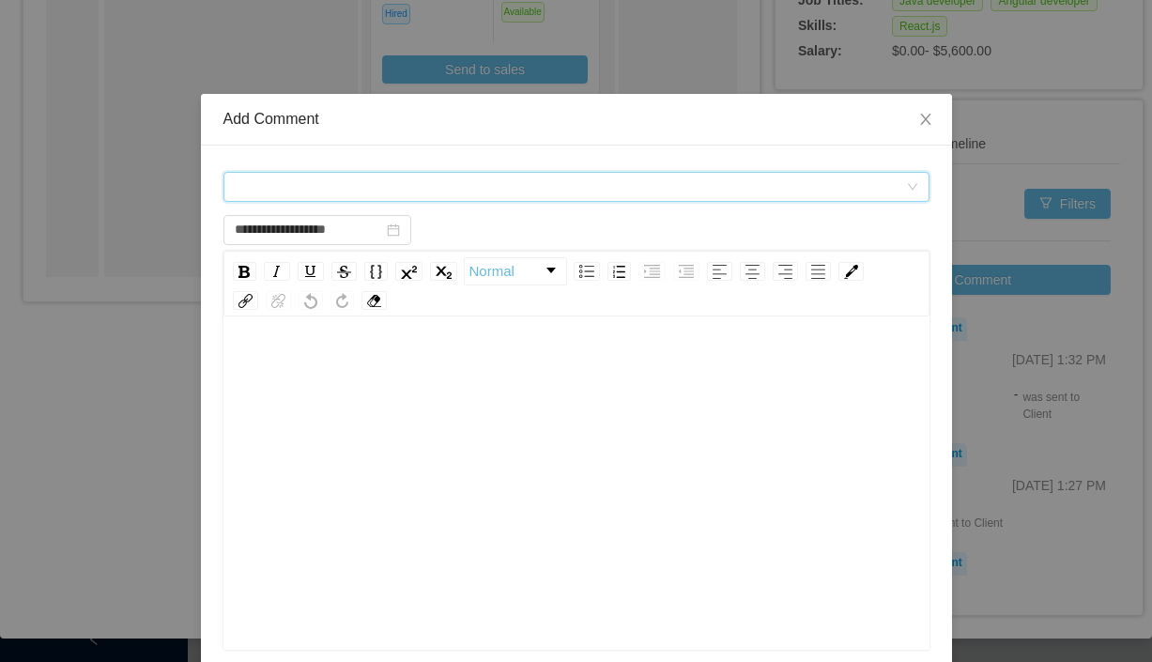
click at [391, 188] on div "Comment types" at bounding box center [571, 187] width 672 height 28
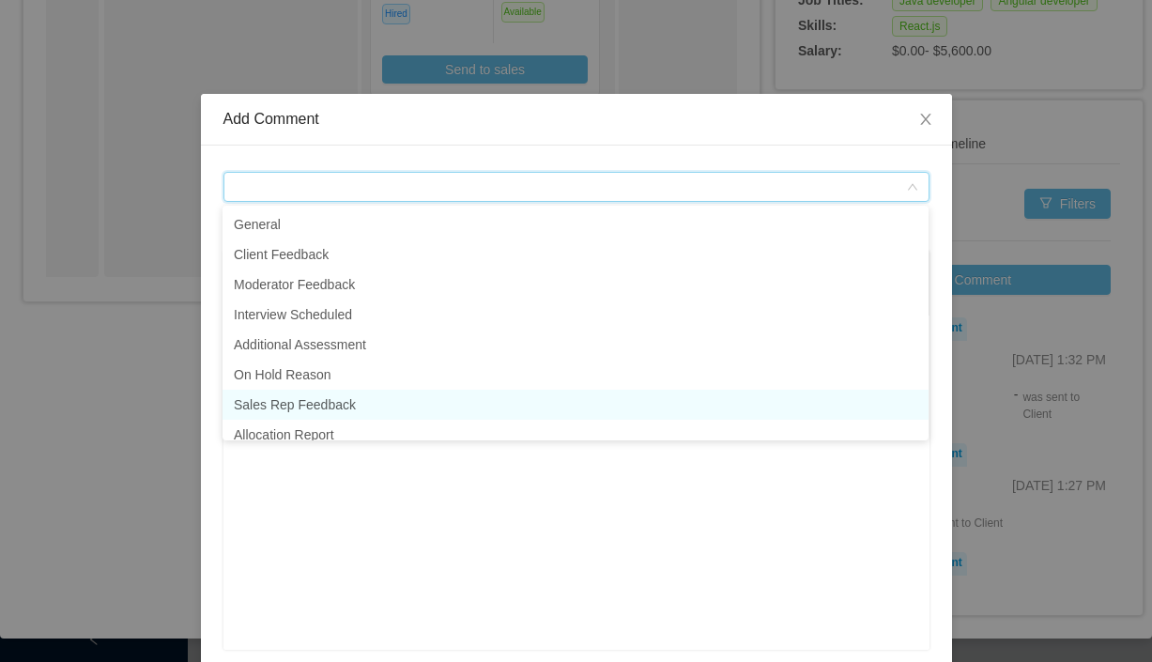
click at [301, 405] on li "Sales Rep Feedback" at bounding box center [576, 405] width 706 height 30
type input "**********"
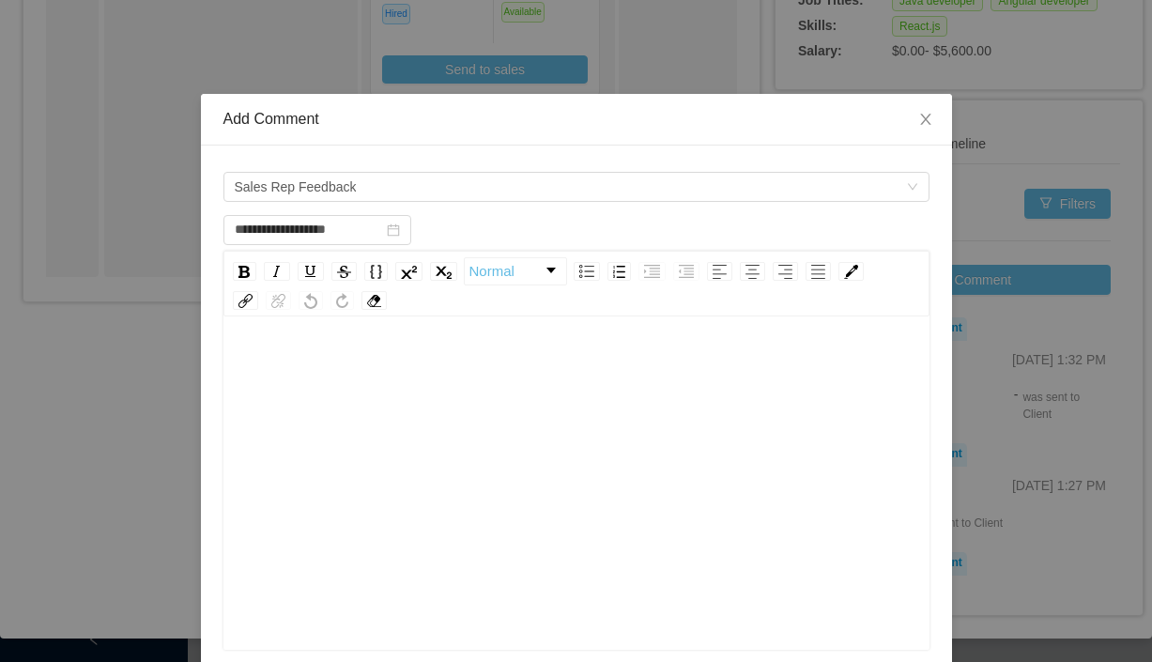
click at [311, 337] on div "rdw-wrapper" at bounding box center [577, 485] width 706 height 329
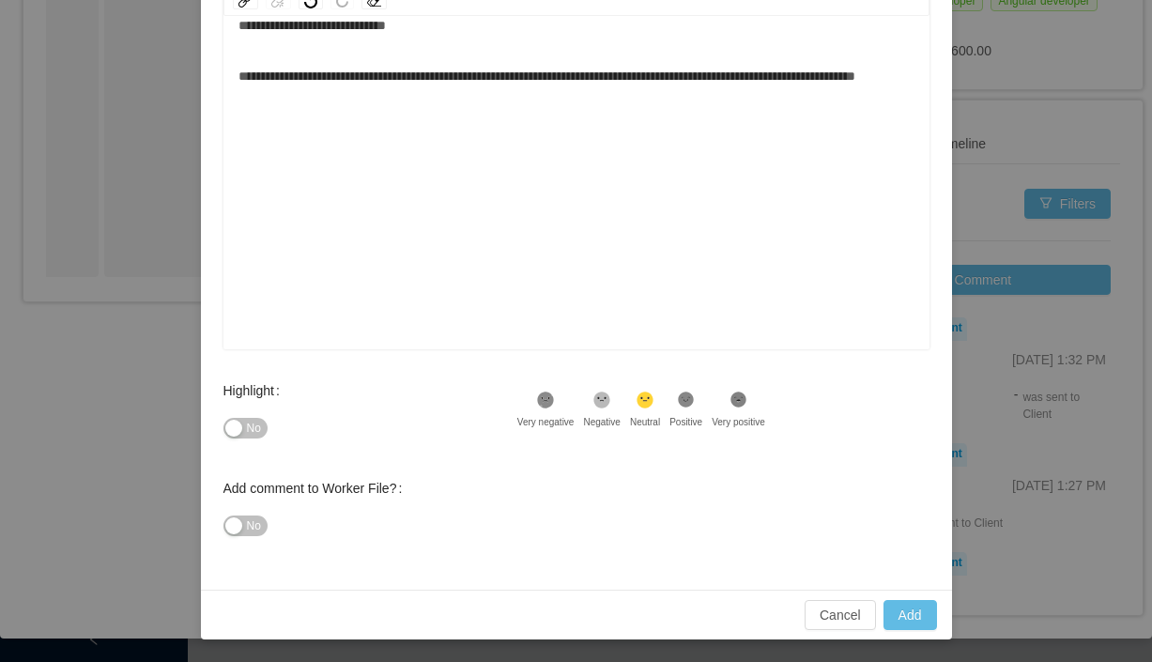
scroll to position [38, 0]
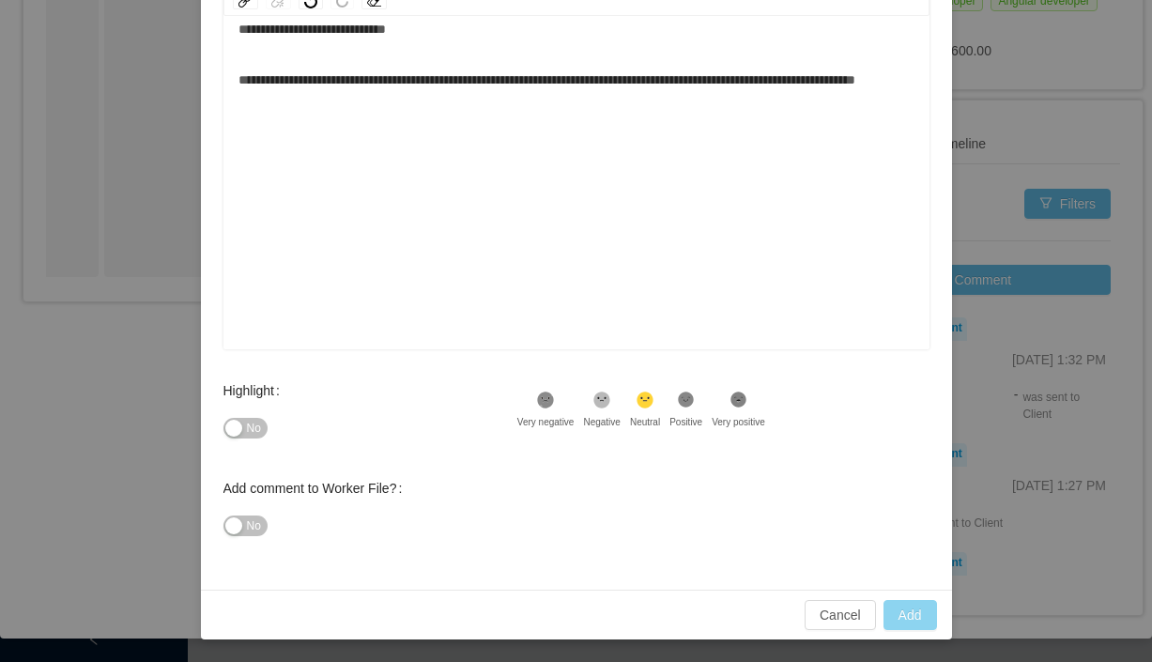
type input "**********"
click at [916, 614] on button "Add" at bounding box center [911, 615] width 54 height 30
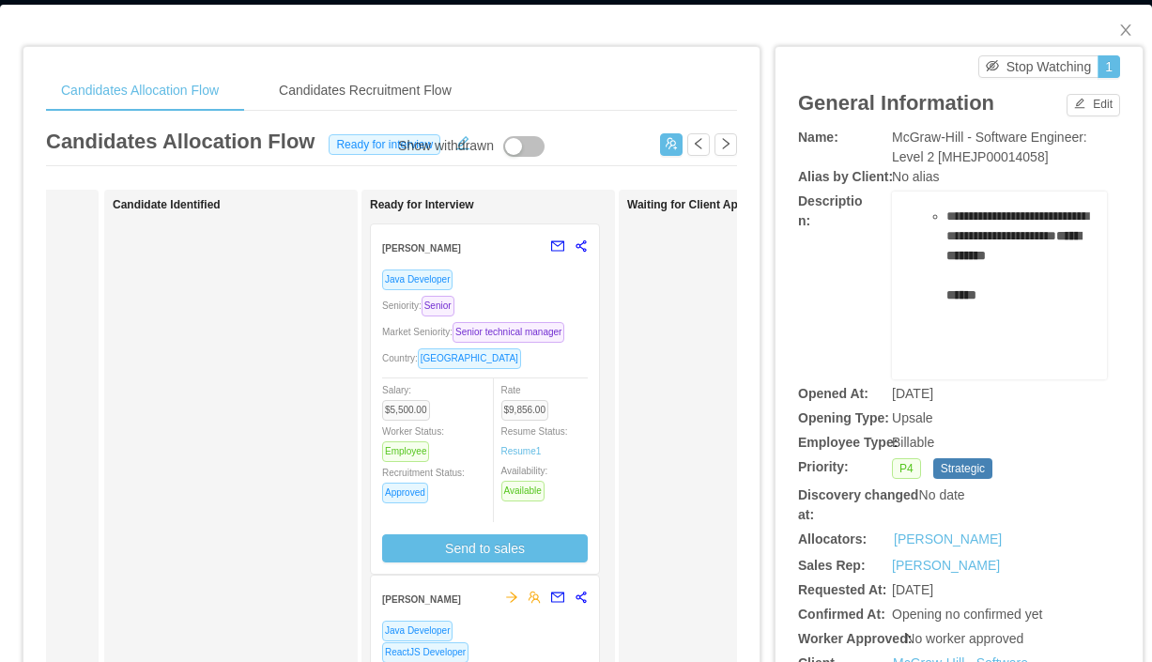
scroll to position [0, 0]
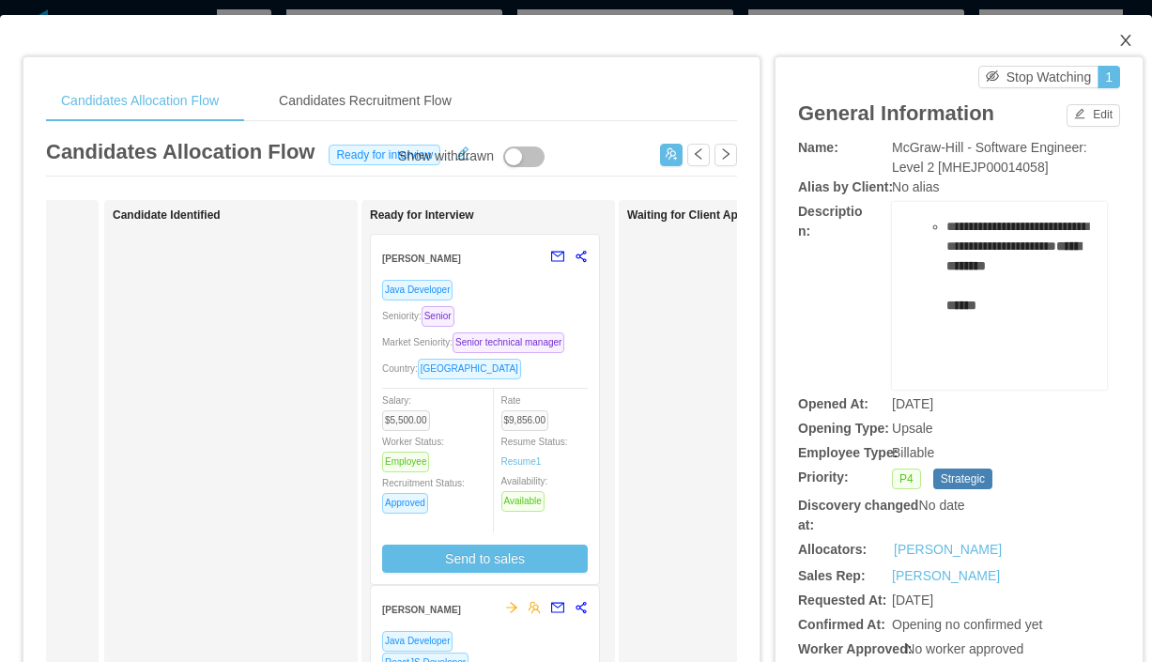
click at [1129, 40] on icon "icon: close" at bounding box center [1126, 40] width 15 height 15
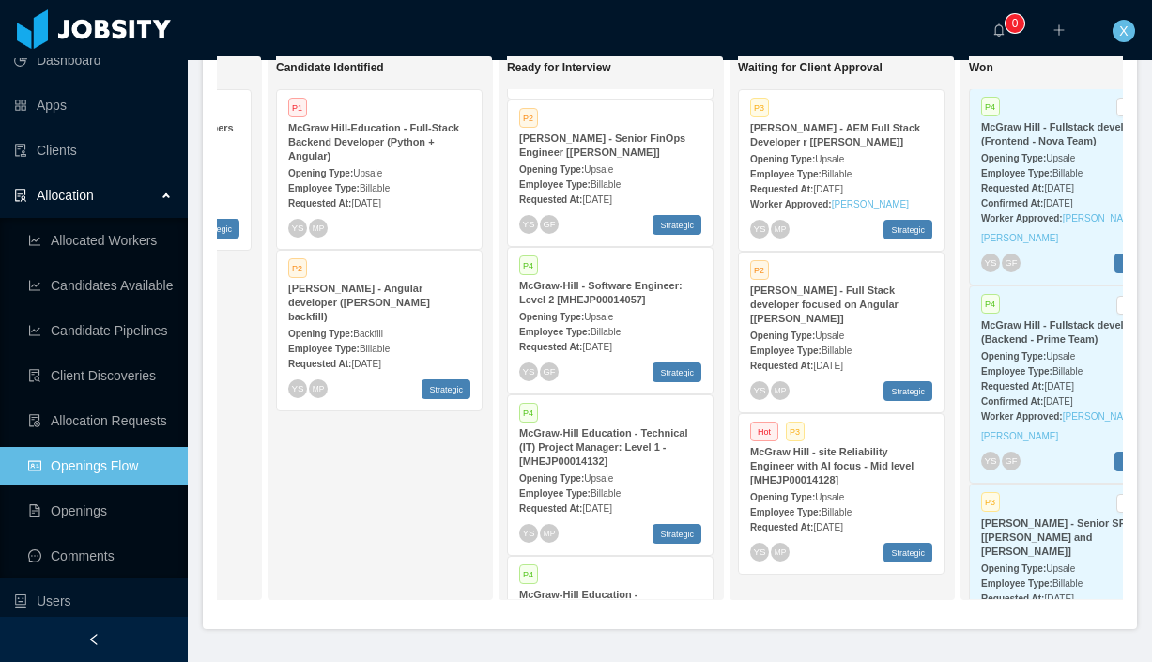
scroll to position [124, 0]
click at [620, 311] on div "Opening Type: Upsale" at bounding box center [610, 315] width 182 height 20
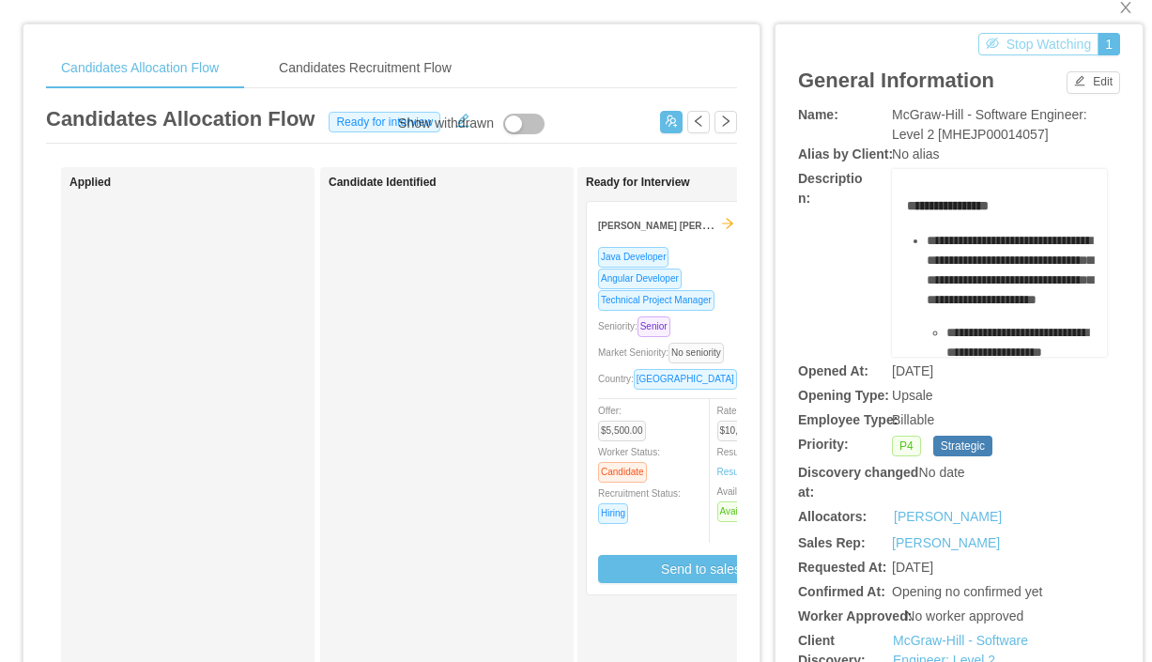
scroll to position [35, 0]
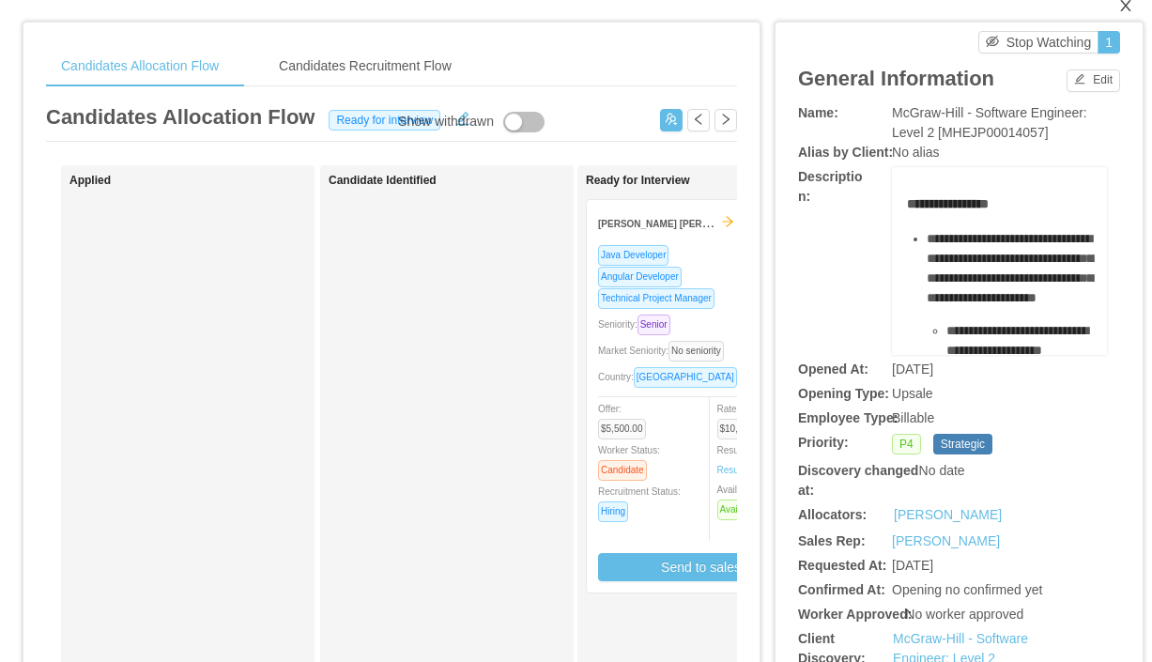
click at [1122, 8] on icon "icon: close" at bounding box center [1126, 5] width 15 height 15
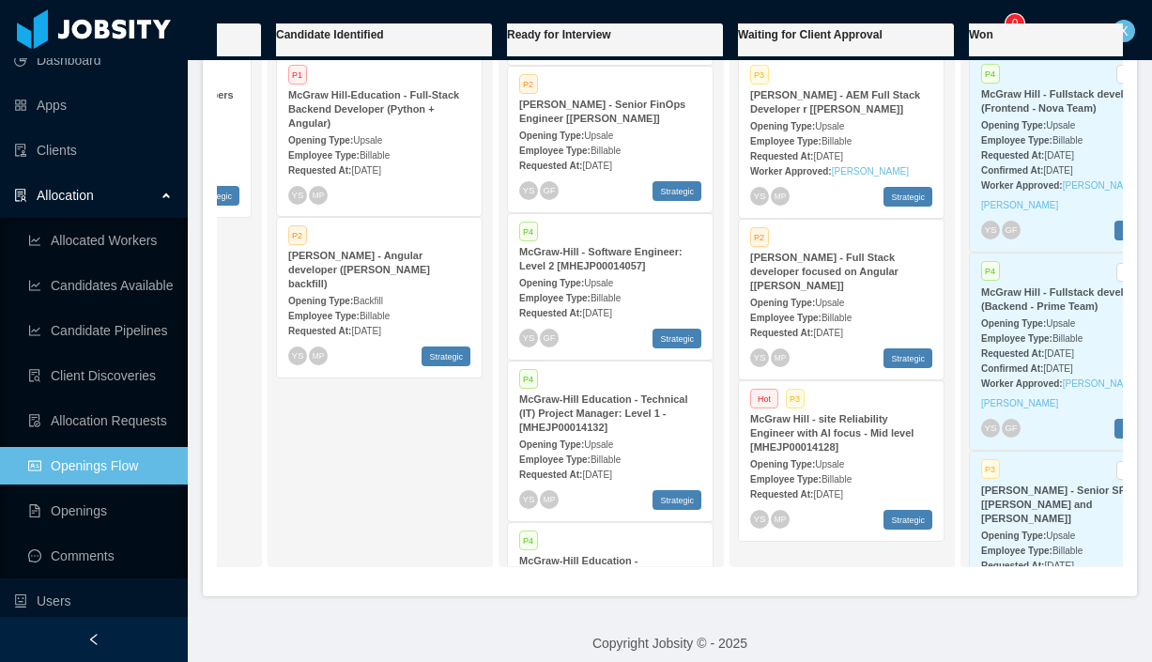
scroll to position [423, 0]
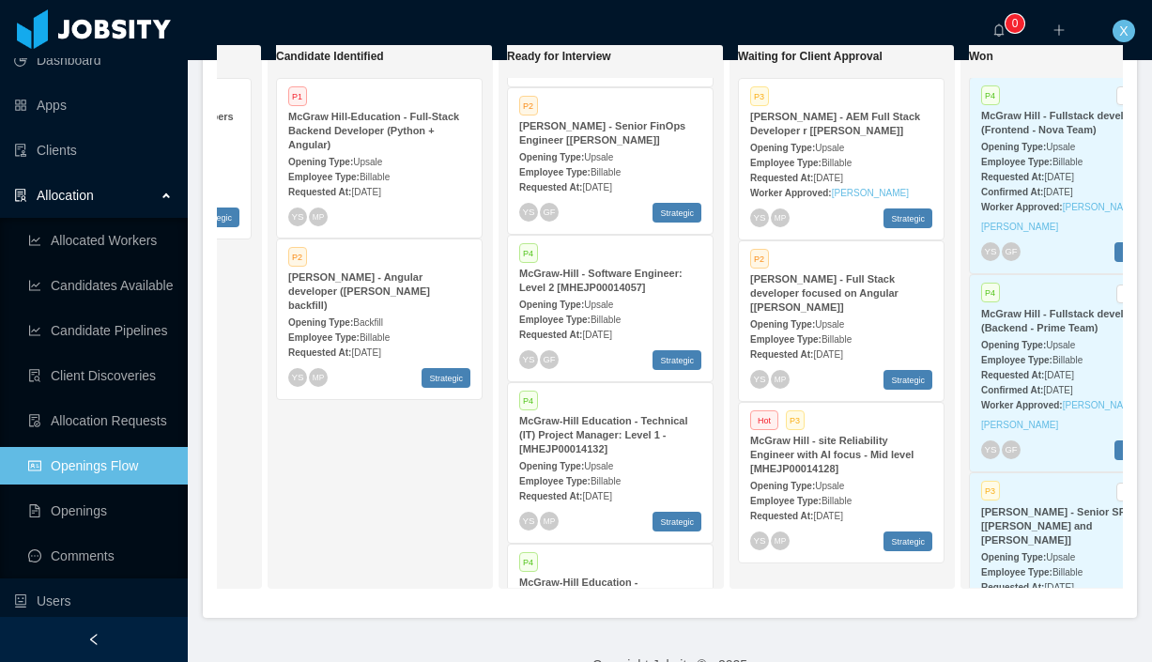
click at [838, 454] on strong "McGraw Hill - site Reliability Engineer with AI focus - Mid level [MHEJP0001412…" at bounding box center [831, 454] width 163 height 39
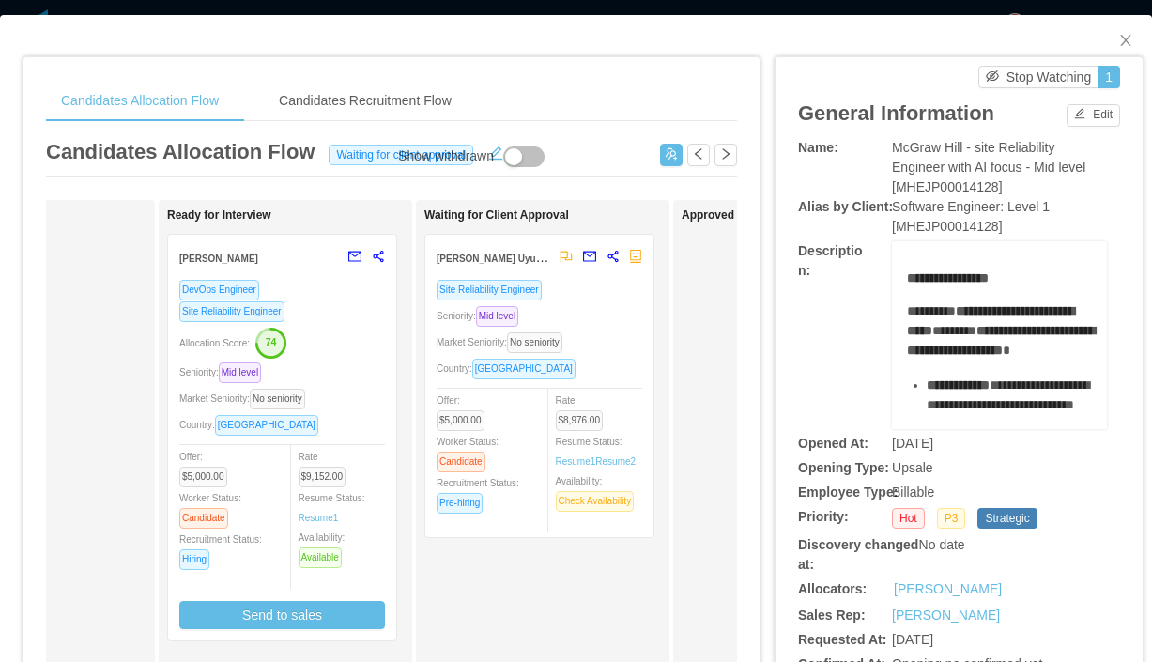
scroll to position [0, 406]
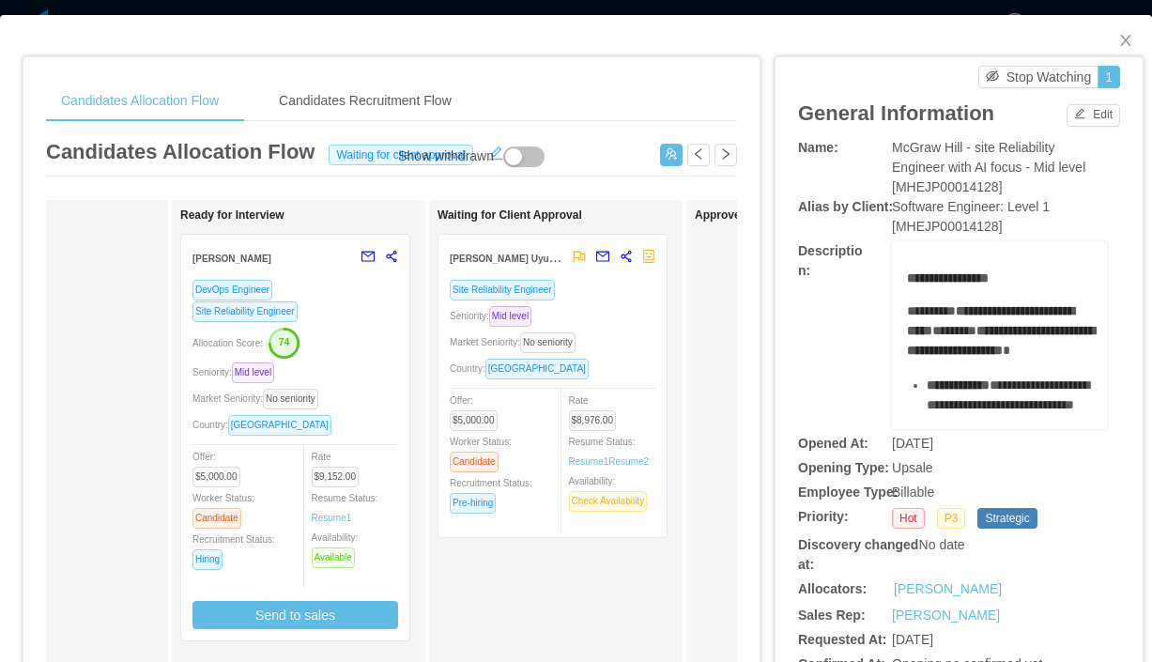
click at [616, 295] on div "Site Reliability Engineer" at bounding box center [553, 290] width 206 height 22
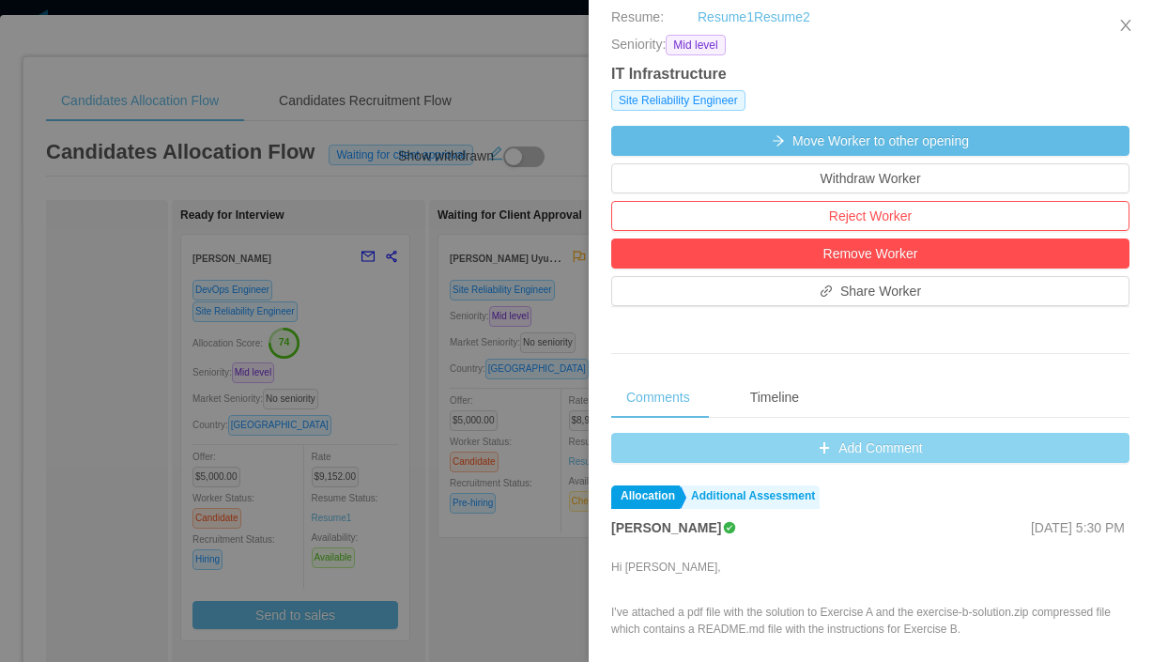
scroll to position [468, 0]
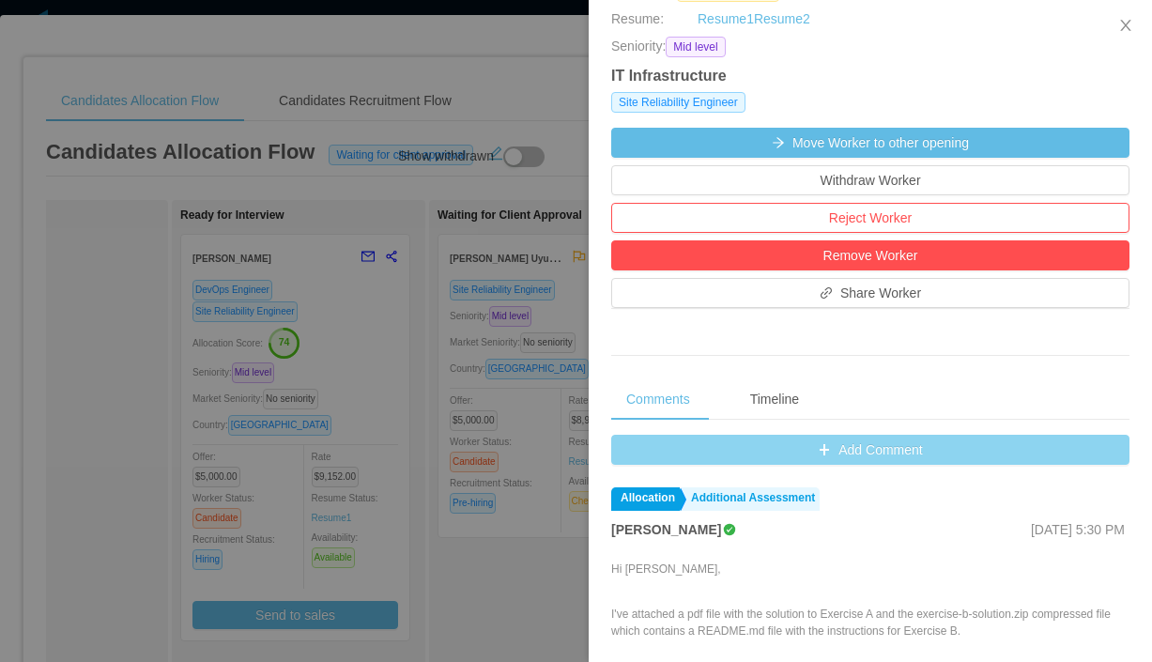
click at [869, 447] on button "Add Comment" at bounding box center [870, 450] width 518 height 30
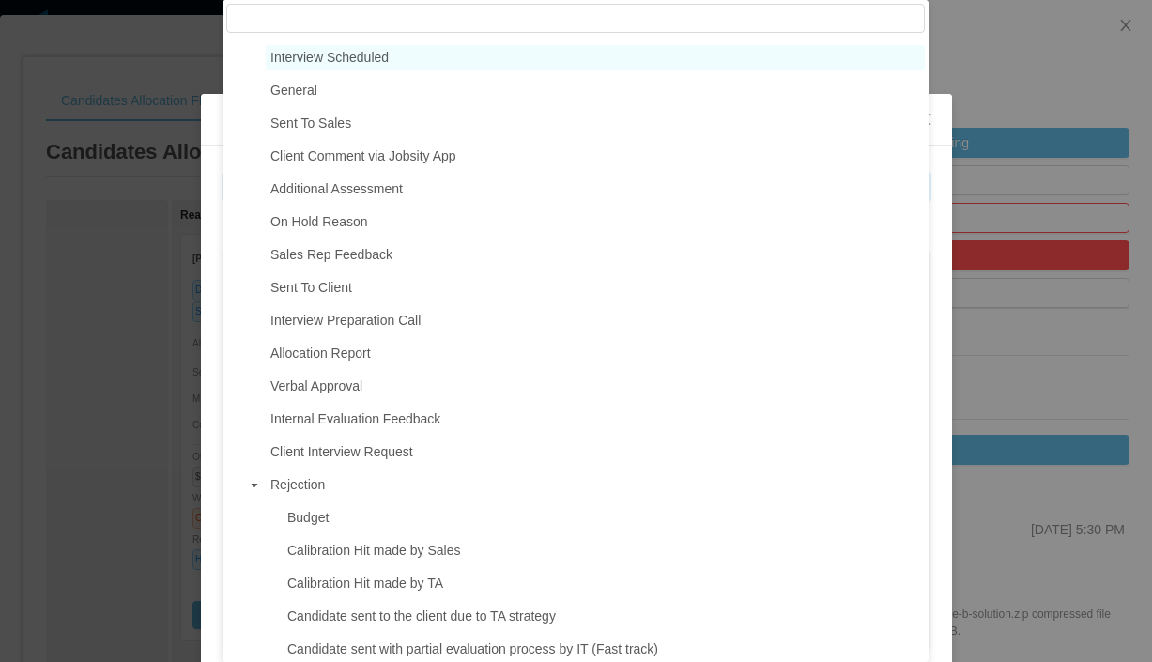
scroll to position [162, 0]
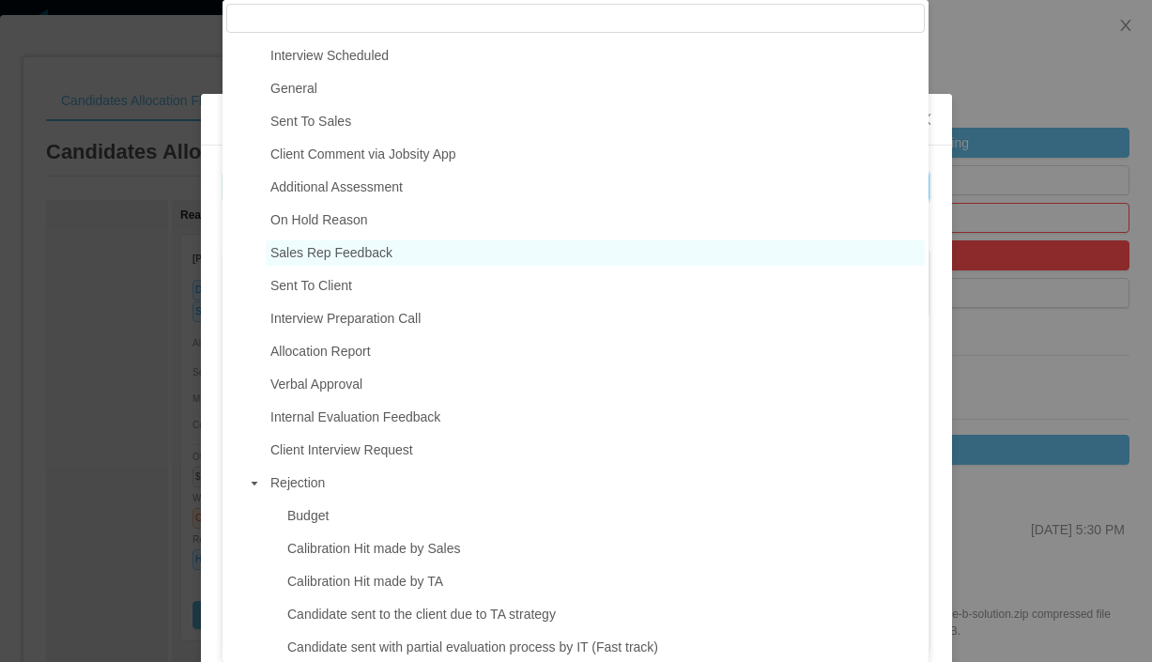
click at [411, 263] on span "Sales Rep Feedback" at bounding box center [595, 252] width 659 height 25
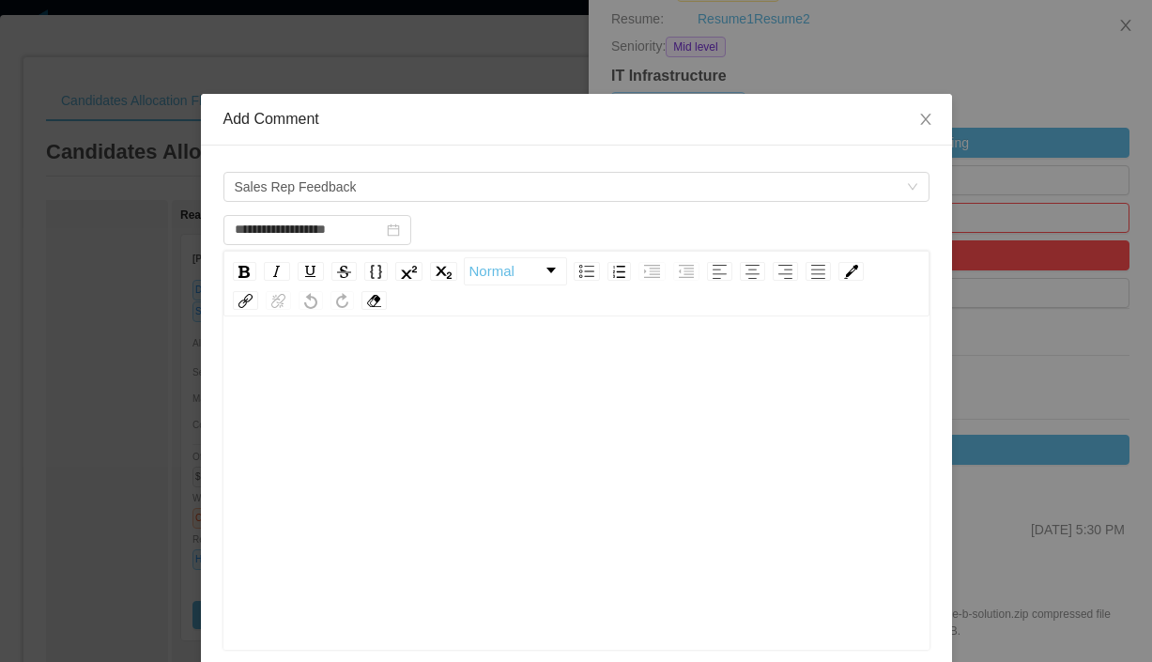
click at [318, 353] on div "rdw-editor" at bounding box center [577, 367] width 677 height 38
type input "**********"
click at [934, 120] on span "Close" at bounding box center [926, 120] width 53 height 53
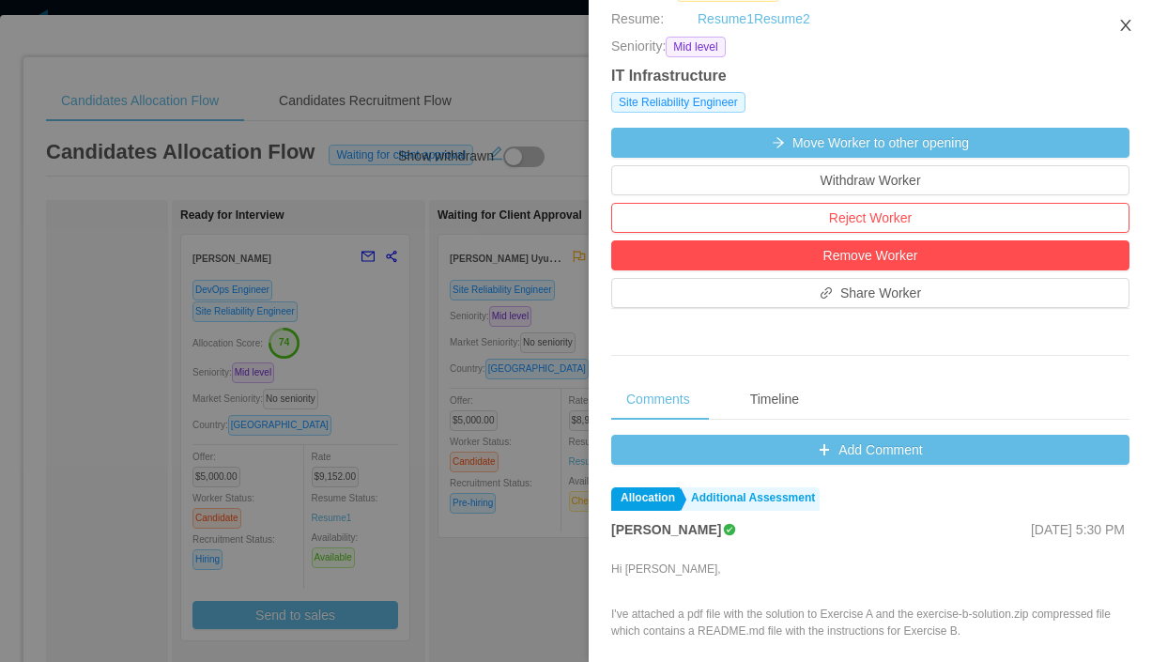
click at [1127, 28] on icon "icon: close" at bounding box center [1125, 25] width 10 height 11
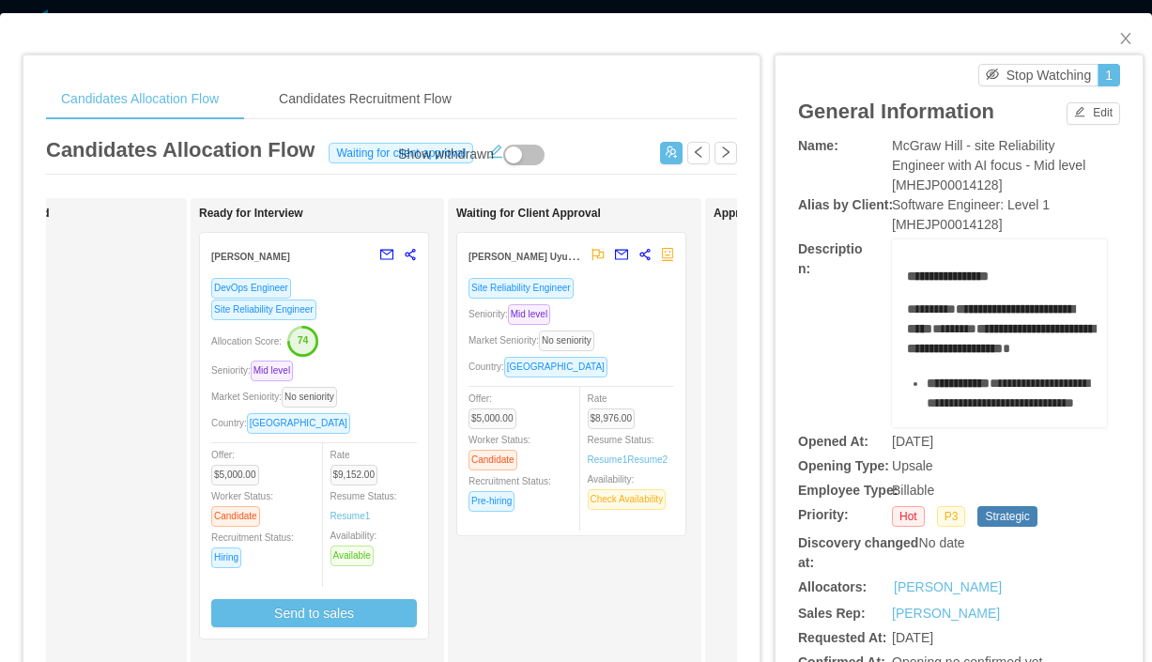
scroll to position [4, 0]
